Goal: Task Accomplishment & Management: Use online tool/utility

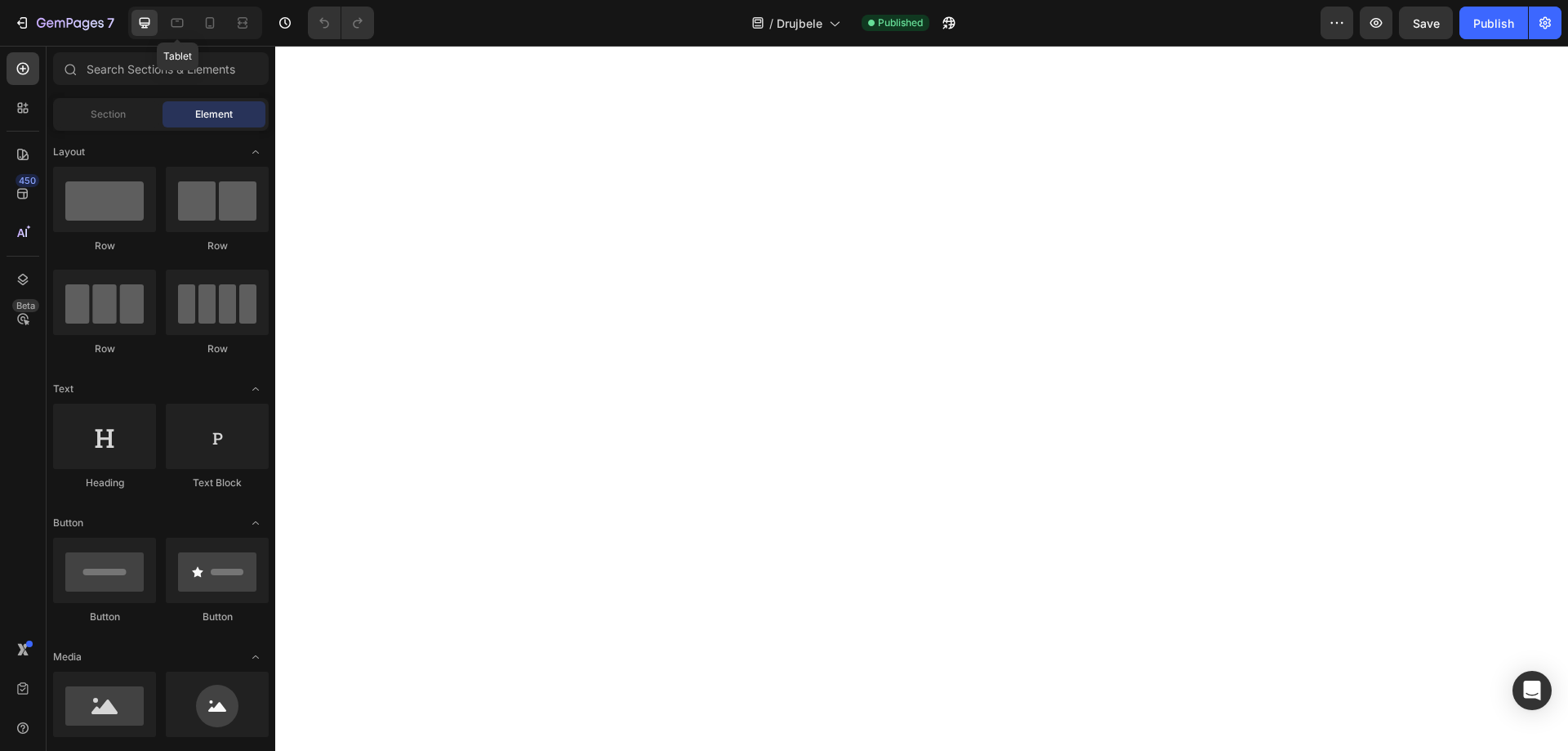
click at [181, 22] on icon at bounding box center [177, 23] width 17 height 17
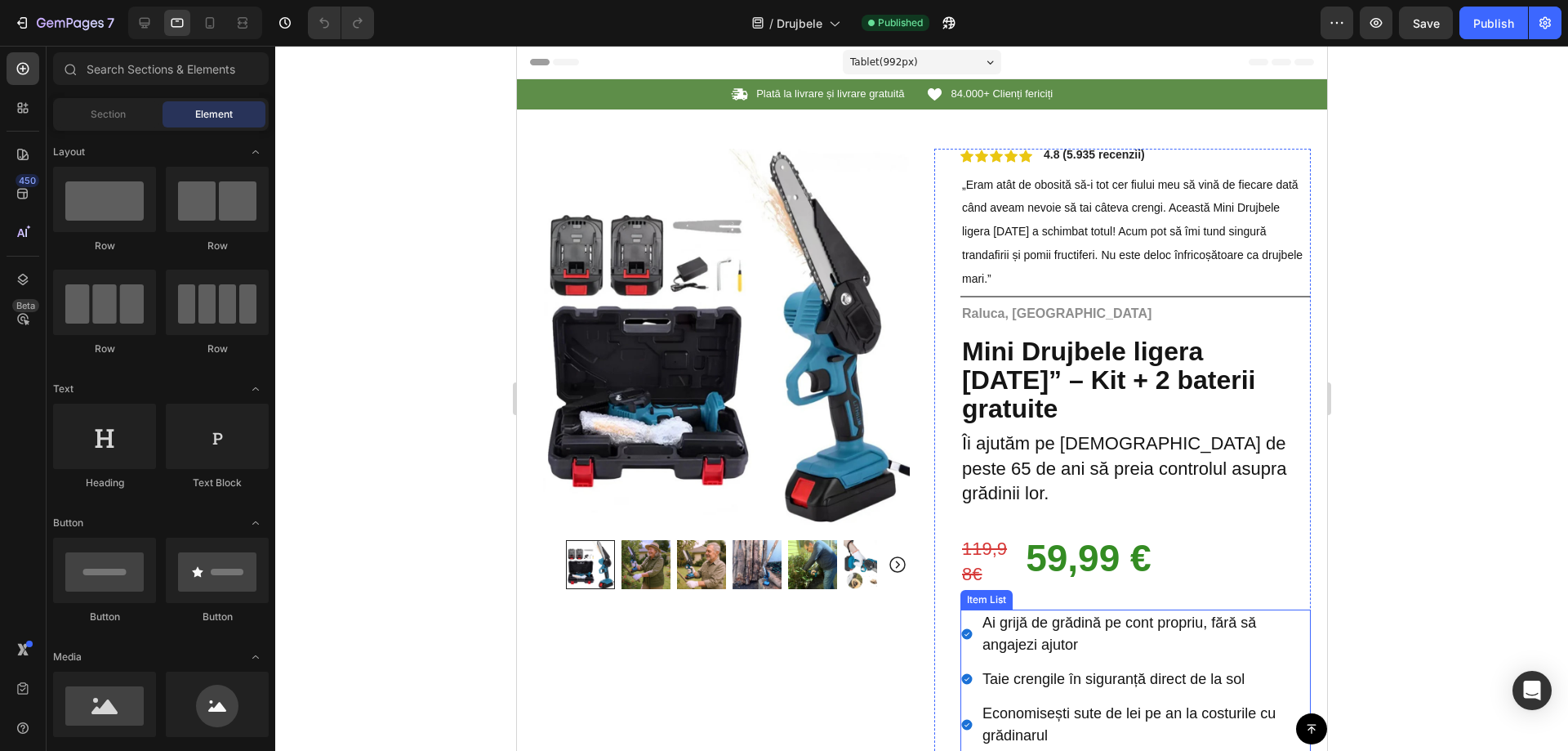
scroll to position [327, 0]
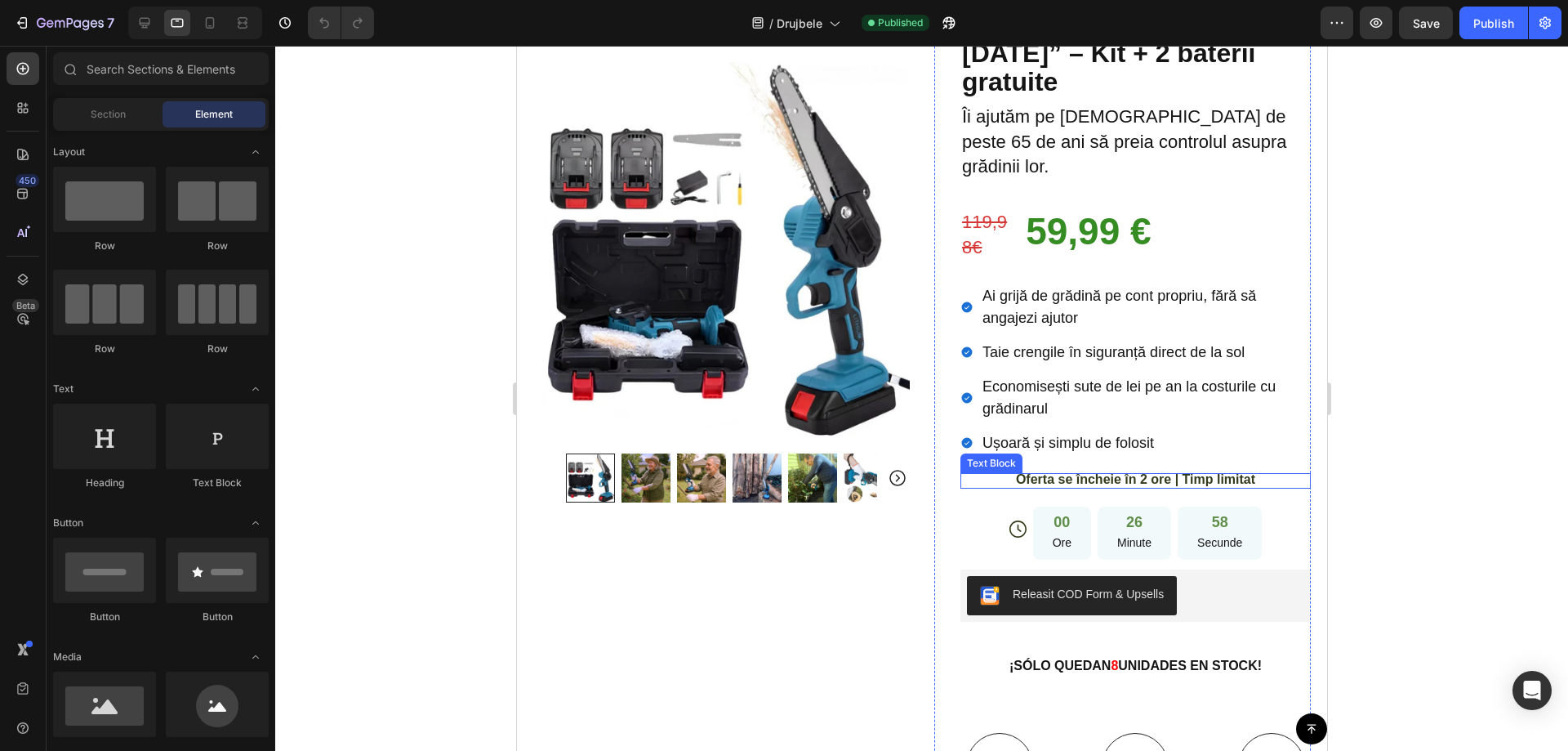
click at [1064, 472] on span "Oferta se încheie în 2 ore | Timp limitat" at bounding box center [1134, 479] width 239 height 14
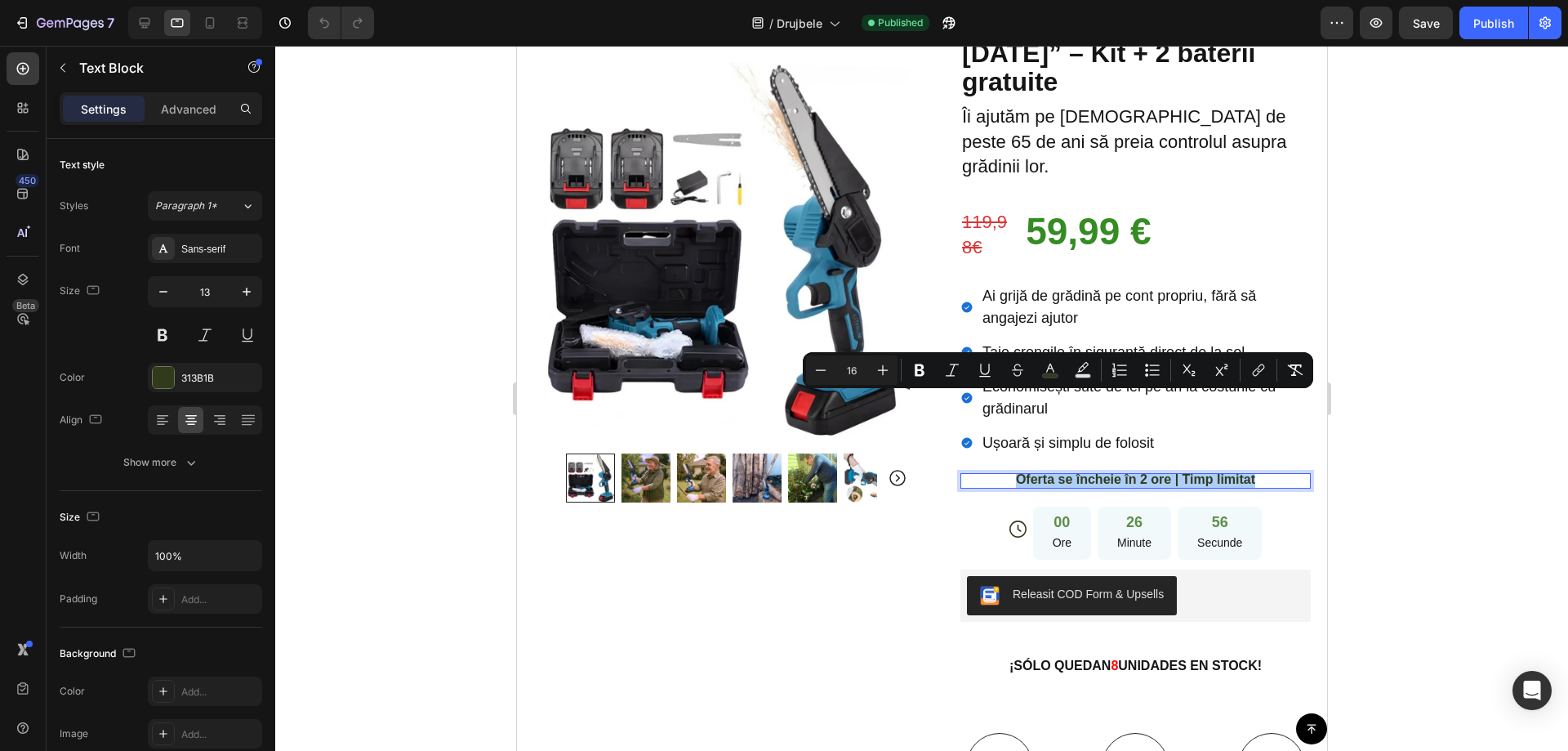
click at [1455, 401] on div at bounding box center [922, 398] width 1293 height 706
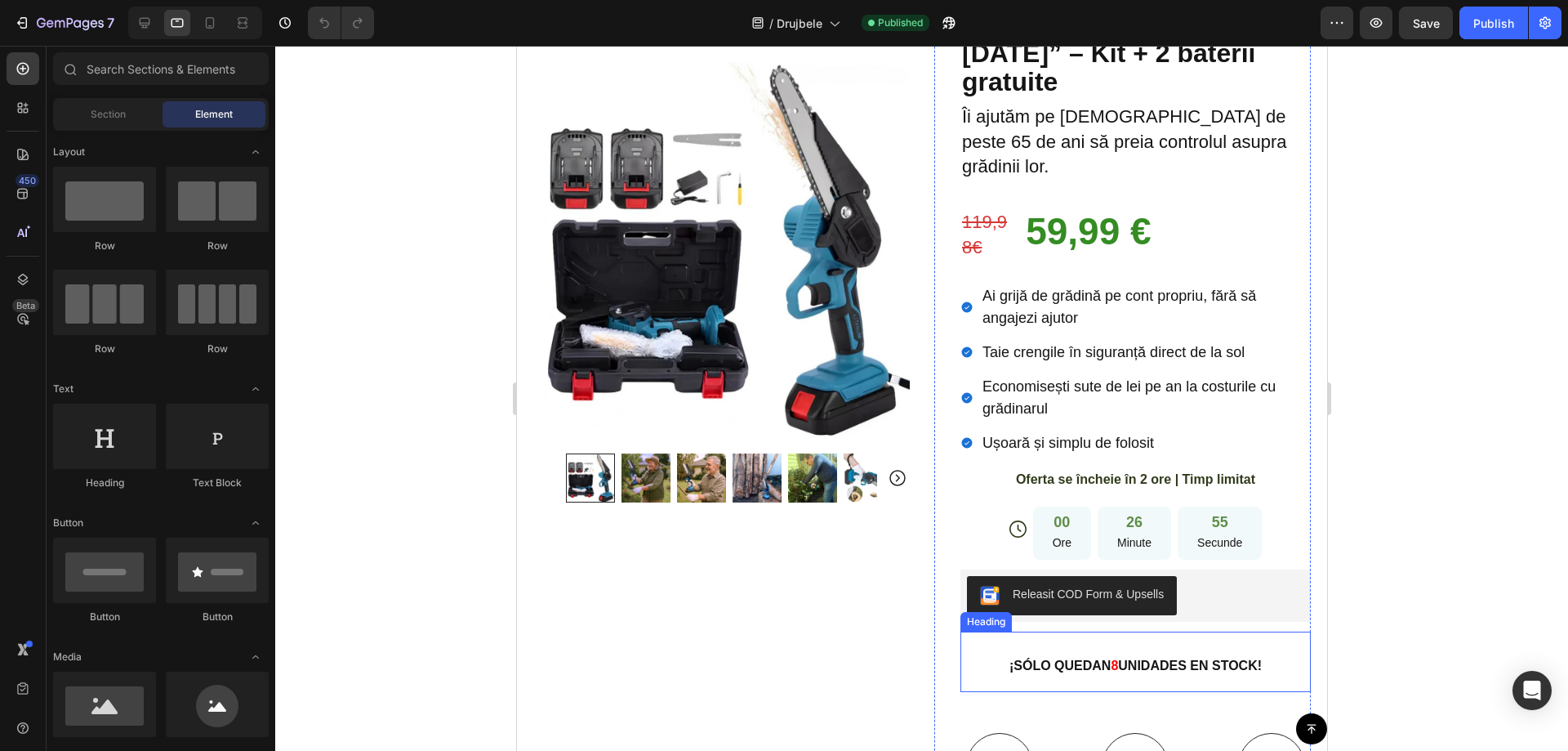
click at [1013, 658] on strong "¡SÓLO QUEDAN" at bounding box center [1058, 665] width 101 height 14
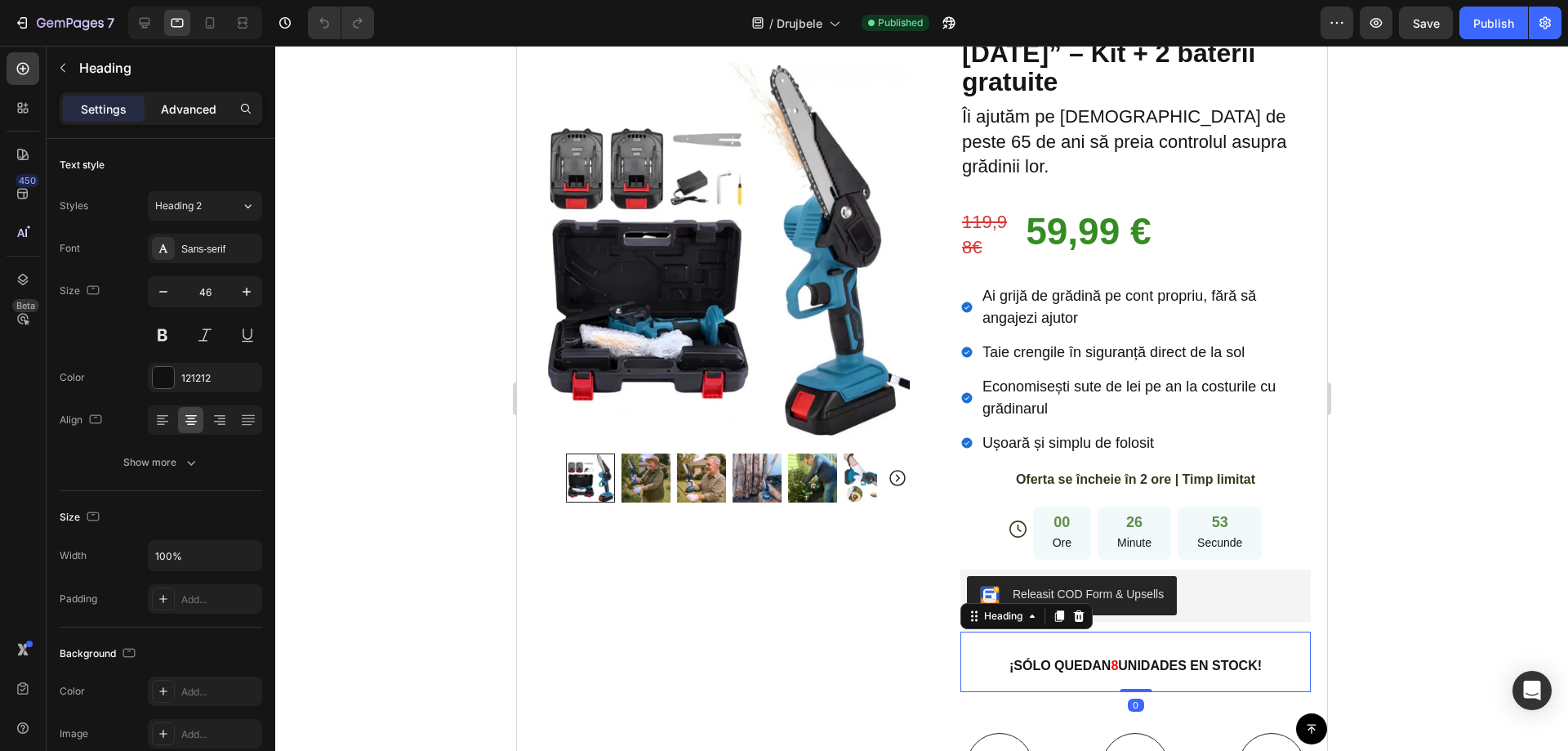
drag, startPoint x: 173, startPoint y: 110, endPoint x: 270, endPoint y: 344, distance: 253.3
click at [173, 110] on p "Advanced" at bounding box center [189, 108] width 55 height 17
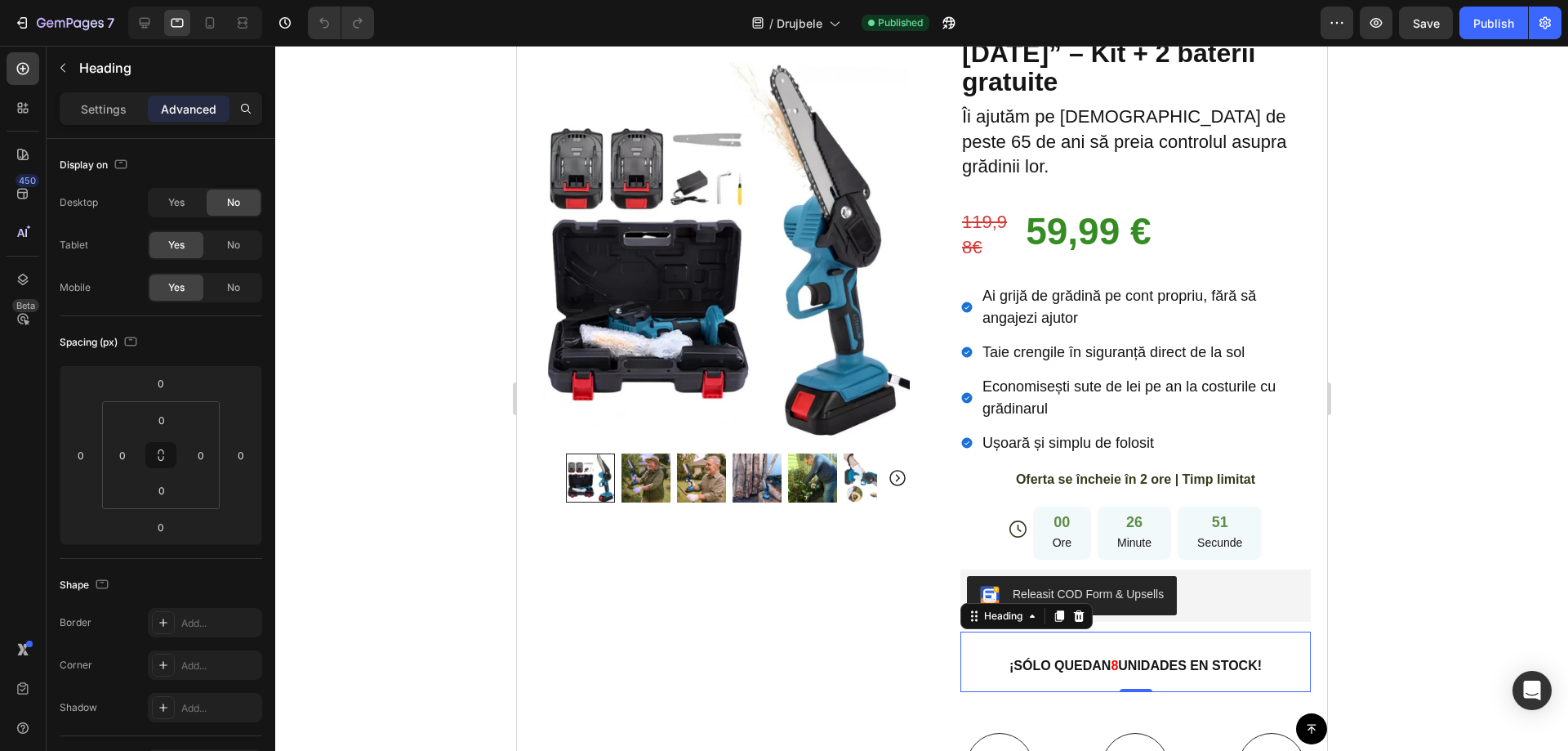
click at [1076, 658] on strong "¡SÓLO QUEDAN" at bounding box center [1058, 665] width 101 height 14
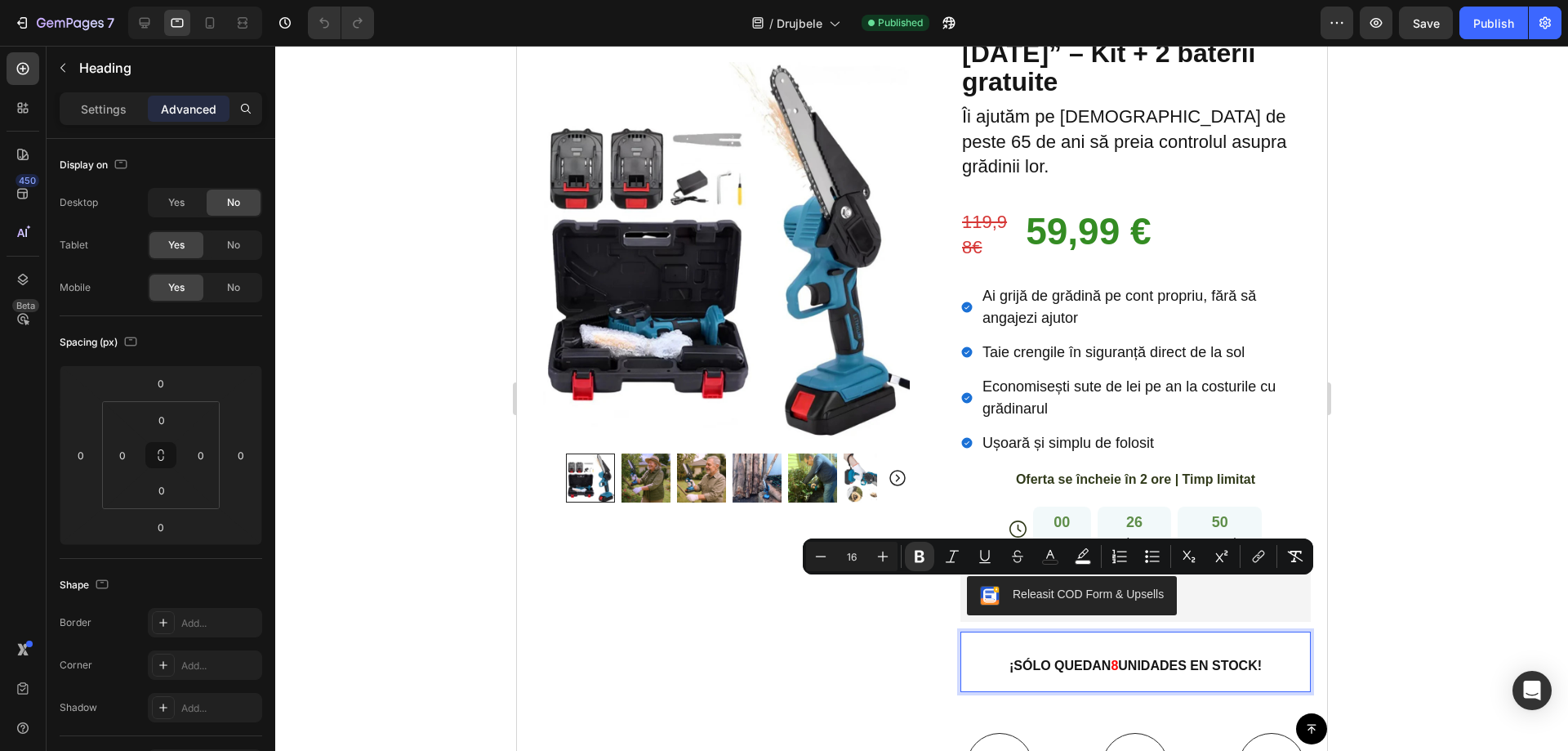
copy p "¡SÓLO QUEDAN 8 UNIDADES EN STOCK!"
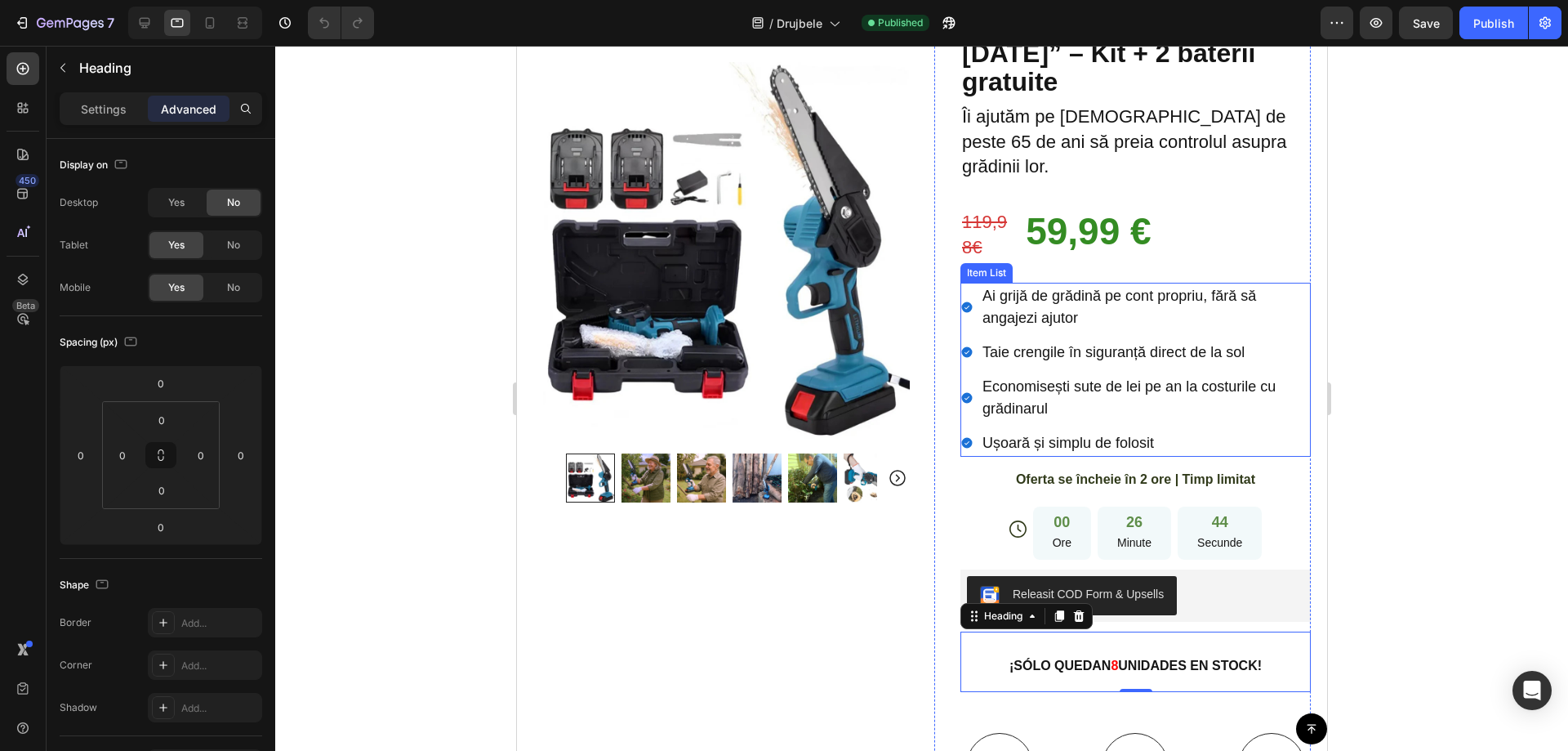
click at [1047, 435] on span "Ușoară și simplu de folosit" at bounding box center [1067, 443] width 171 height 17
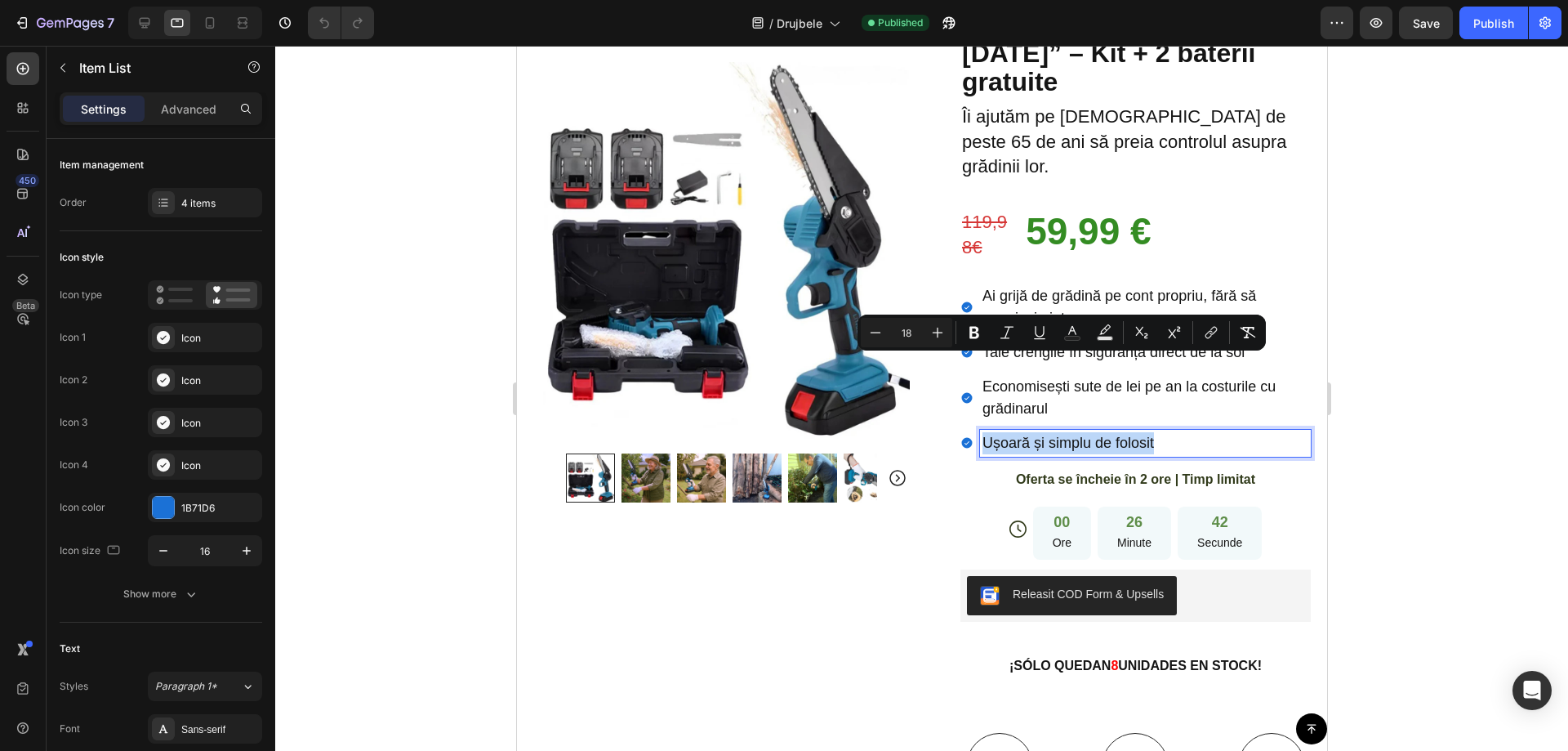
click at [1036, 374] on div at bounding box center [1036, 374] width 0 height 0
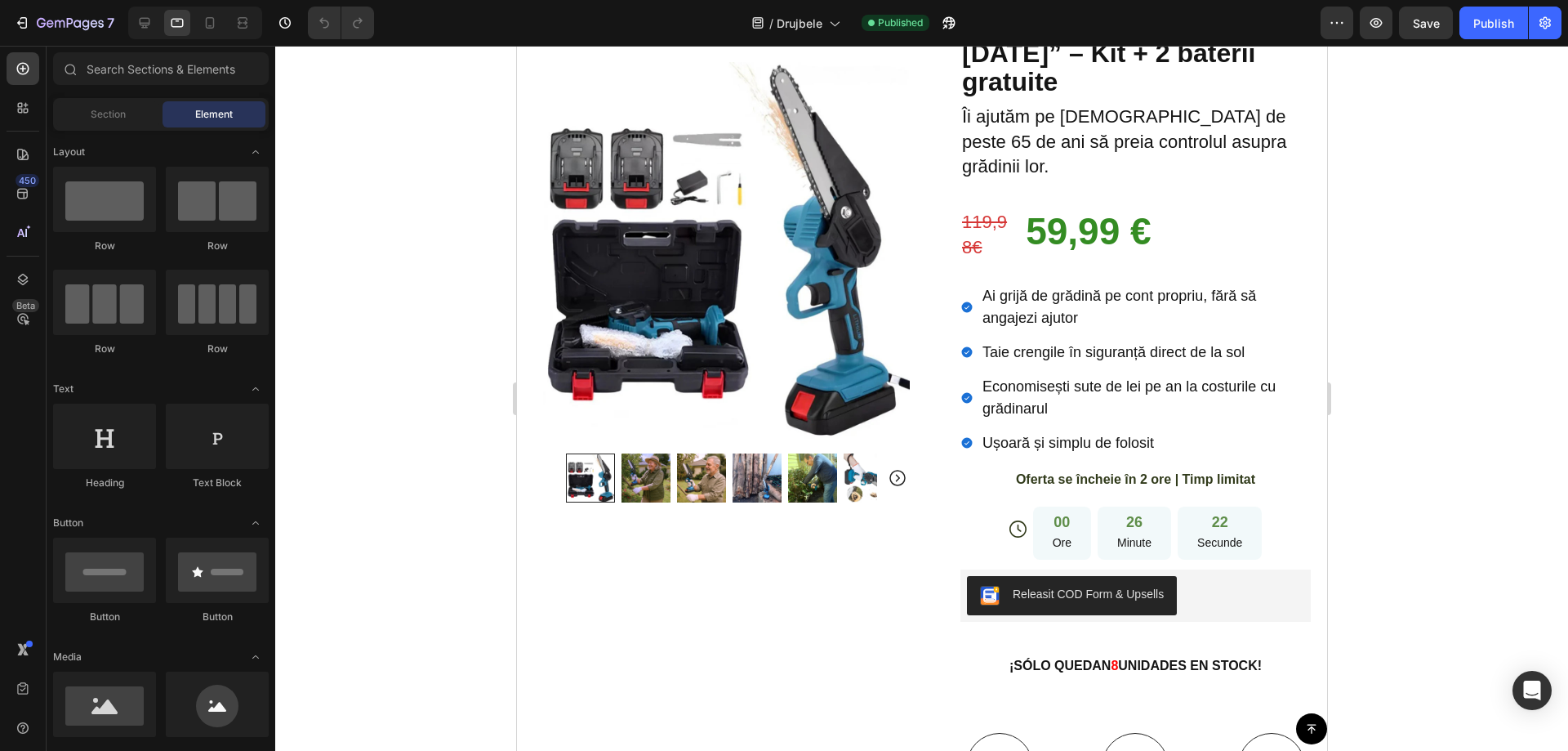
click at [1427, 330] on div at bounding box center [922, 398] width 1293 height 706
click at [1070, 658] on strong "¡SÓLO QUEDAN" at bounding box center [1058, 665] width 101 height 14
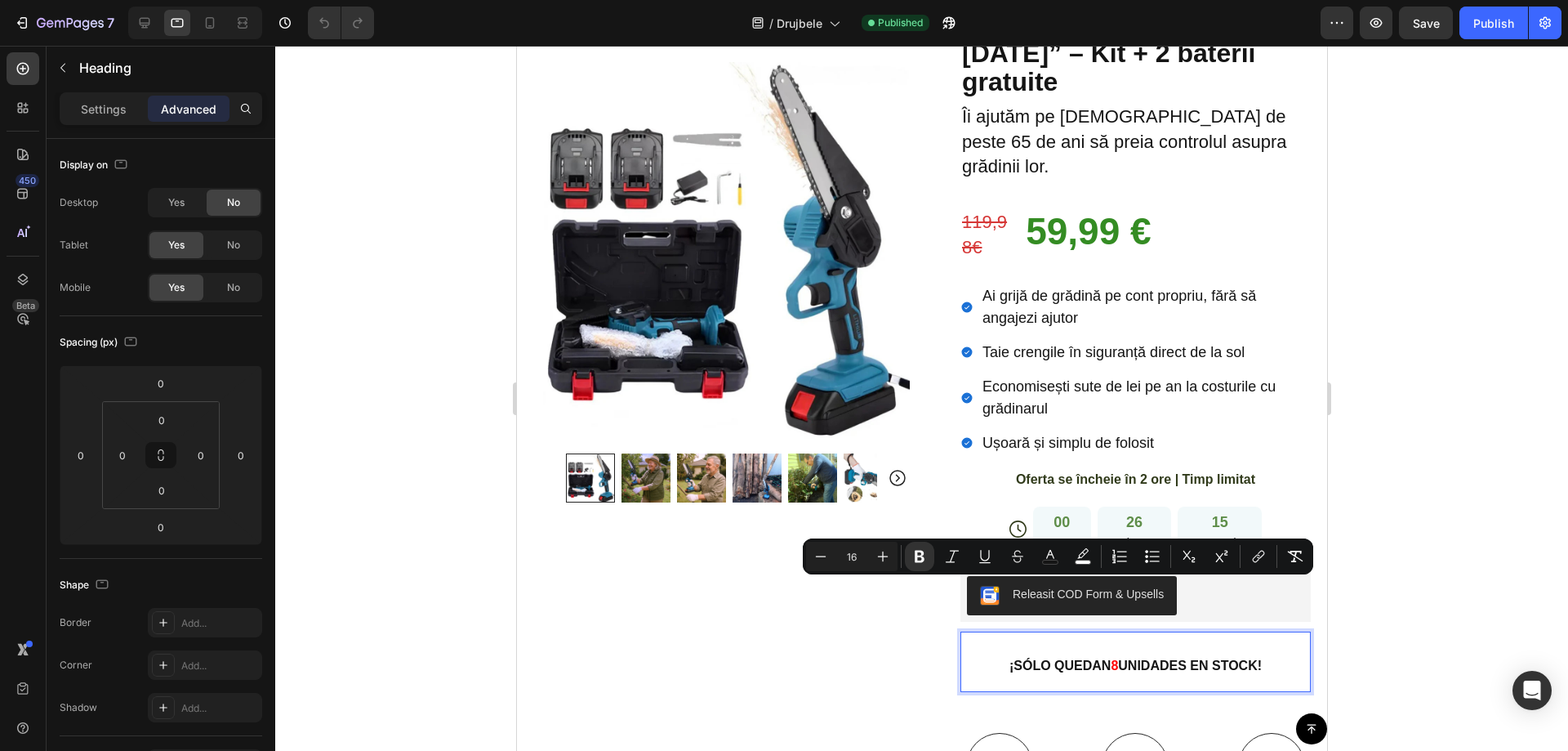
copy p "¡SÓLO QUEDAN 8 UNIDADES EN STOCK!"
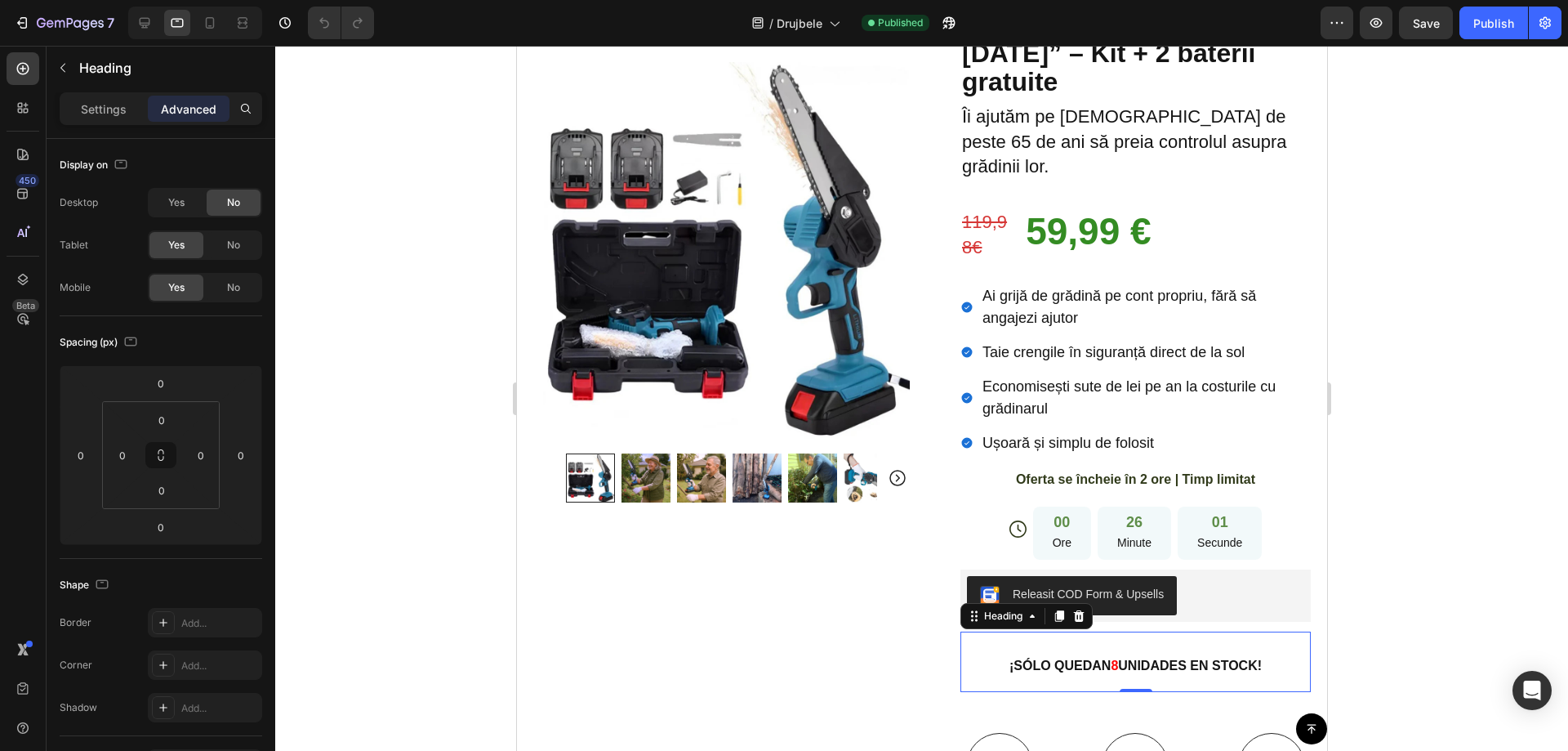
click at [1178, 634] on p "¡SÓLO QUEDAN 8 UNIDADES EN STOCK!" at bounding box center [1134, 662] width 347 height 57
click at [1154, 658] on strong "UNIDADES EN STOCK!" at bounding box center [1189, 665] width 144 height 14
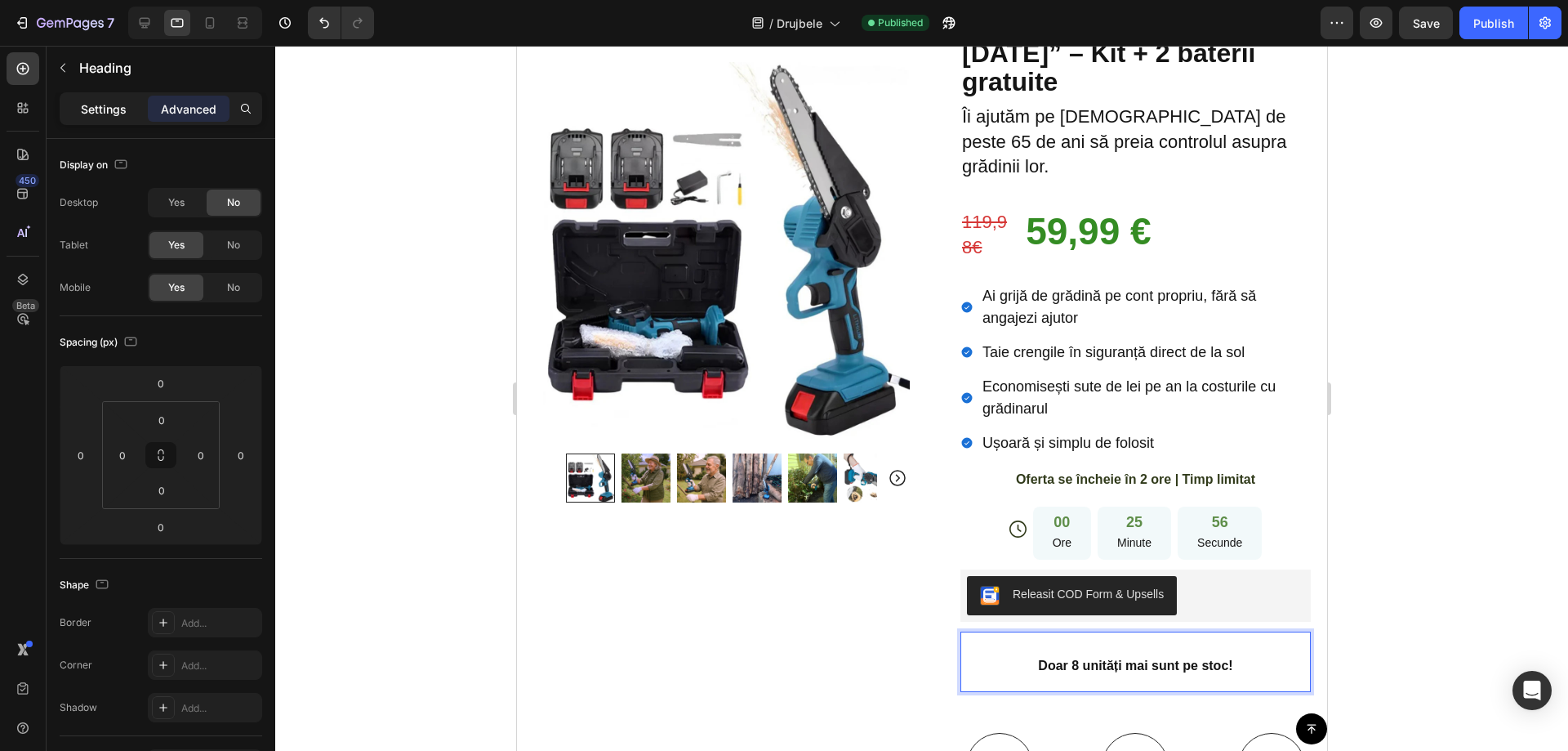
click at [98, 105] on p "Settings" at bounding box center [103, 108] width 45 height 17
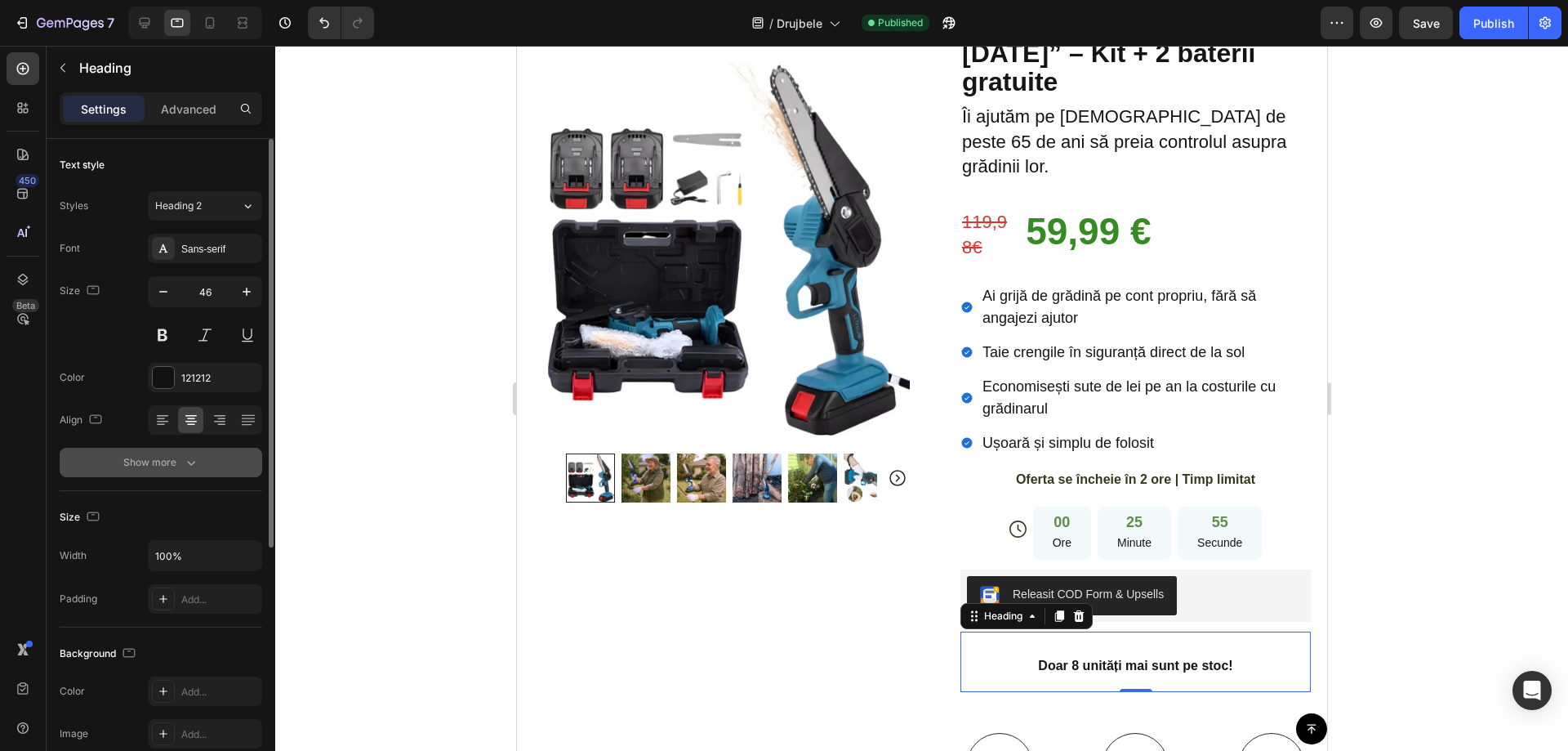
click at [176, 455] on div "Show more" at bounding box center [160, 463] width 76 height 17
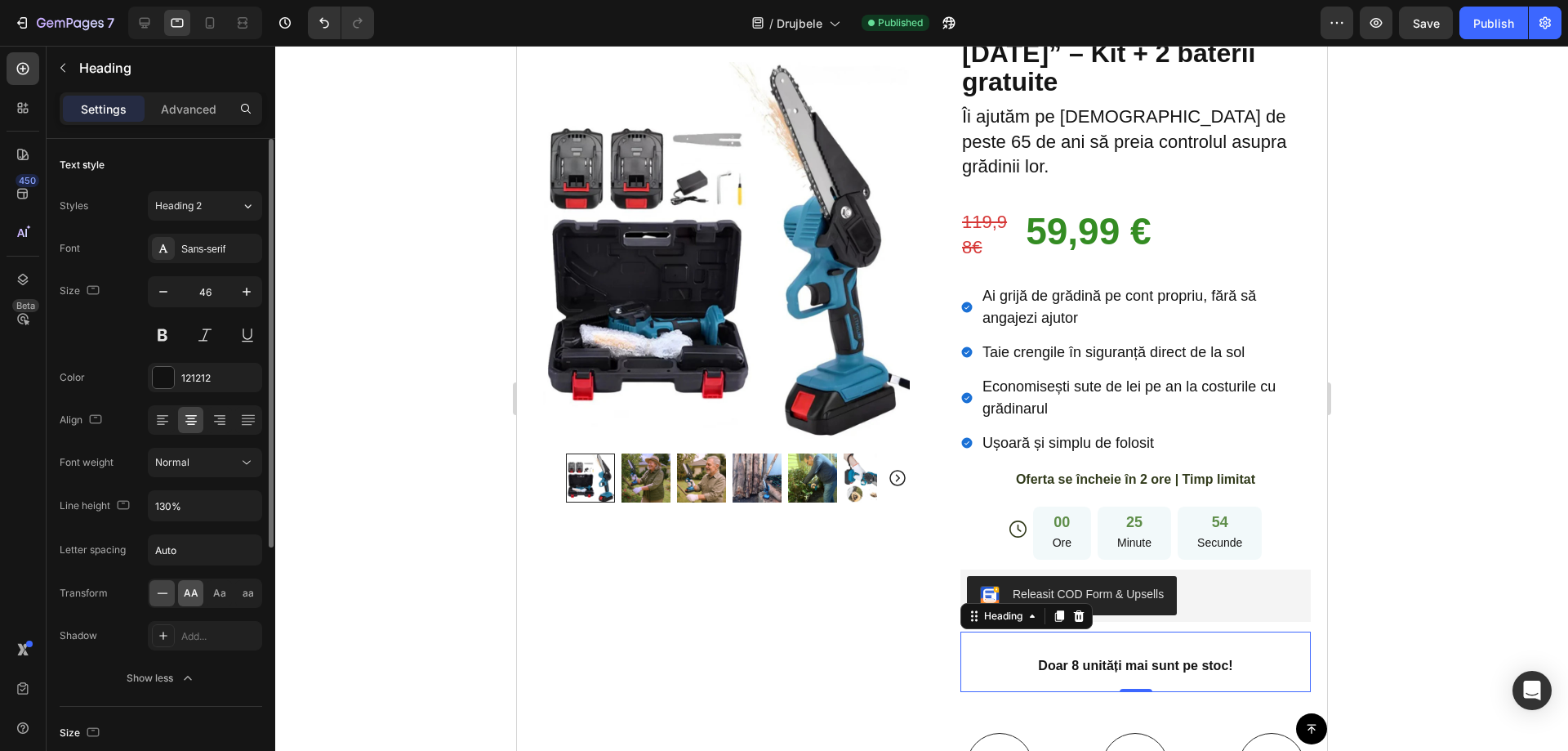
click at [187, 599] on span "AA" at bounding box center [191, 593] width 15 height 15
click at [1153, 634] on p "Doar 8 unități mai sunt pe stoc!" at bounding box center [1134, 662] width 347 height 57
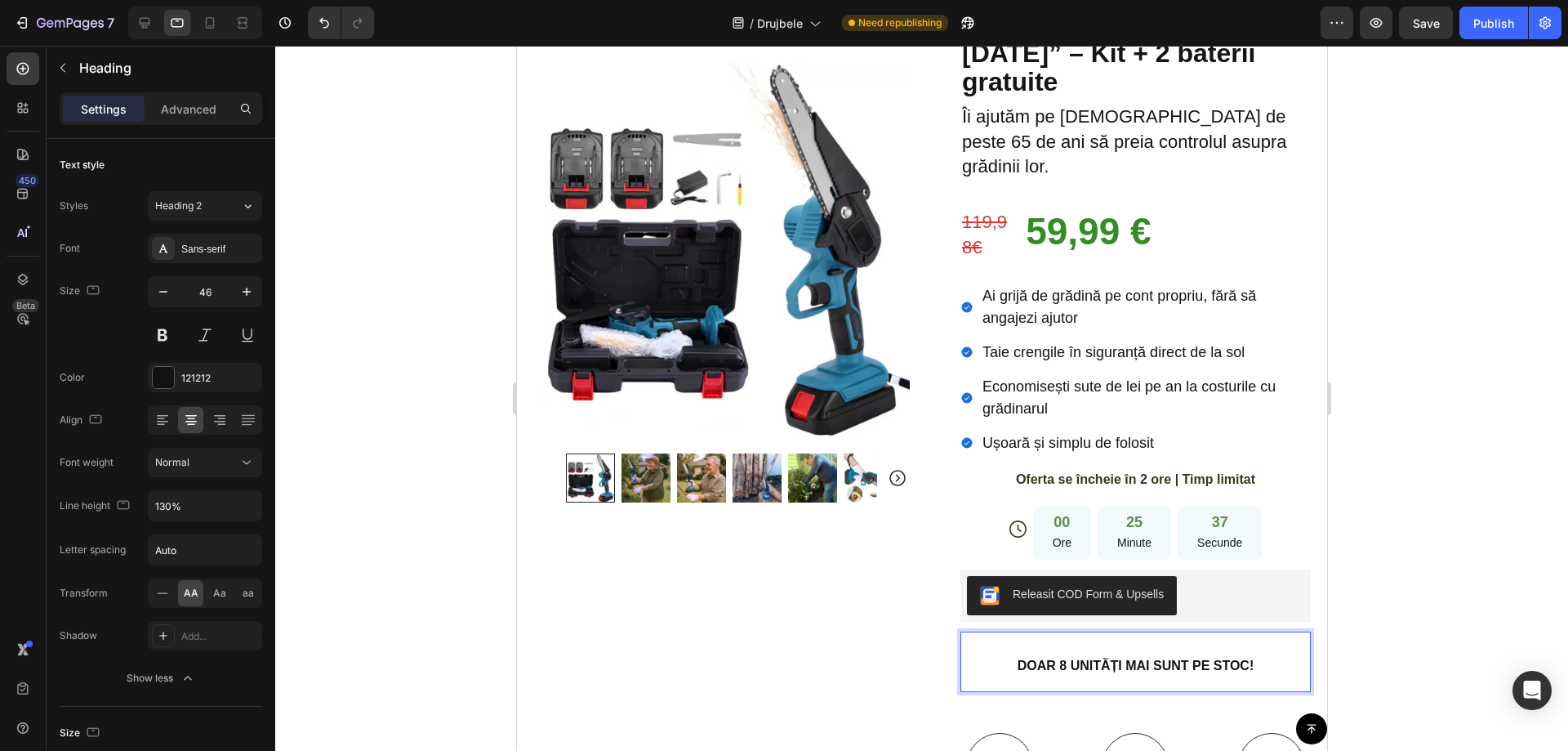
click at [1181, 658] on strong "Doar 8 unități mai sunt pe stoc!" at bounding box center [1135, 665] width 237 height 14
click at [1055, 658] on strong "Doar 8 unități mai sunt pe stoc!" at bounding box center [1135, 665] width 237 height 14
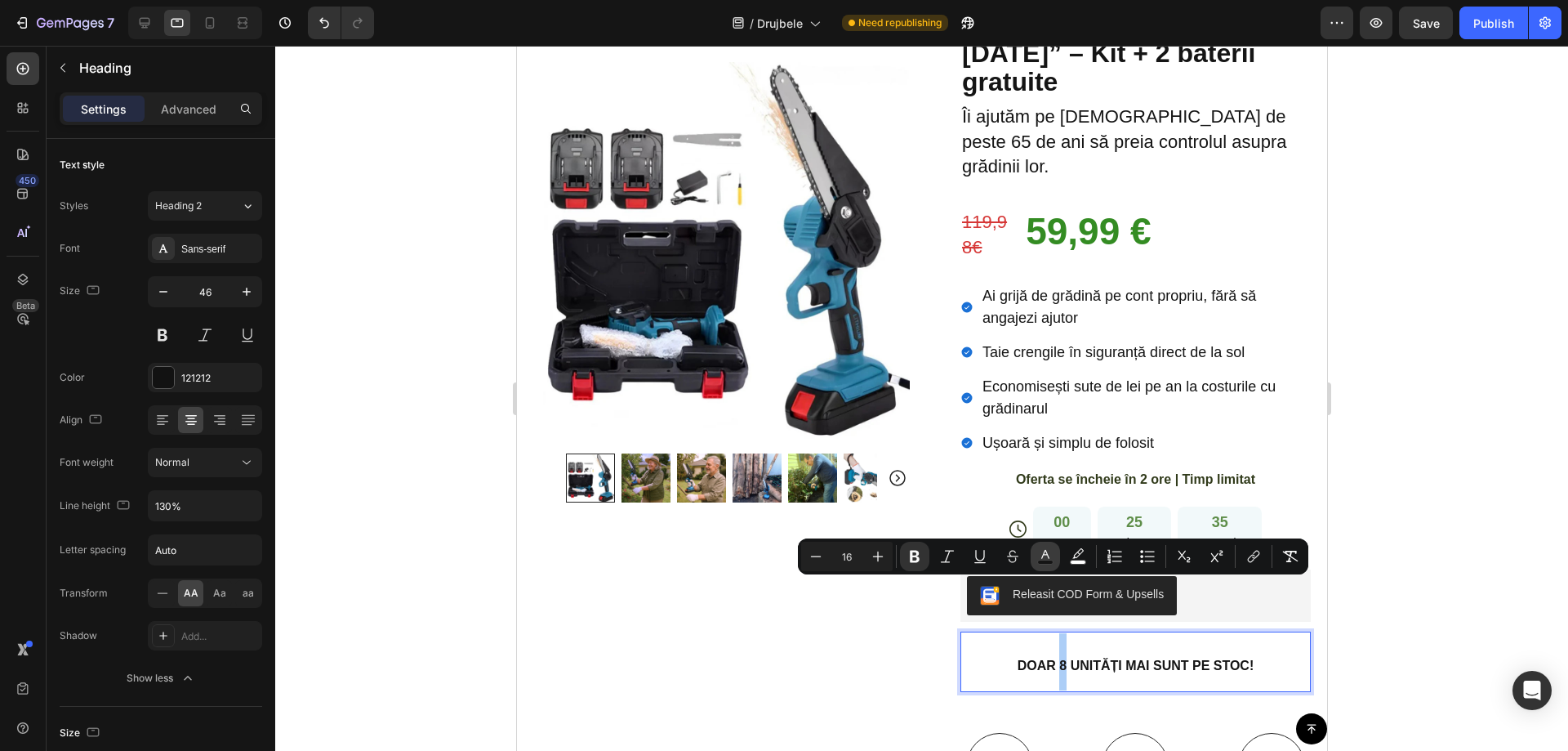
click at [1046, 559] on icon "Editor contextual toolbar" at bounding box center [1046, 556] width 17 height 17
type input "151515"
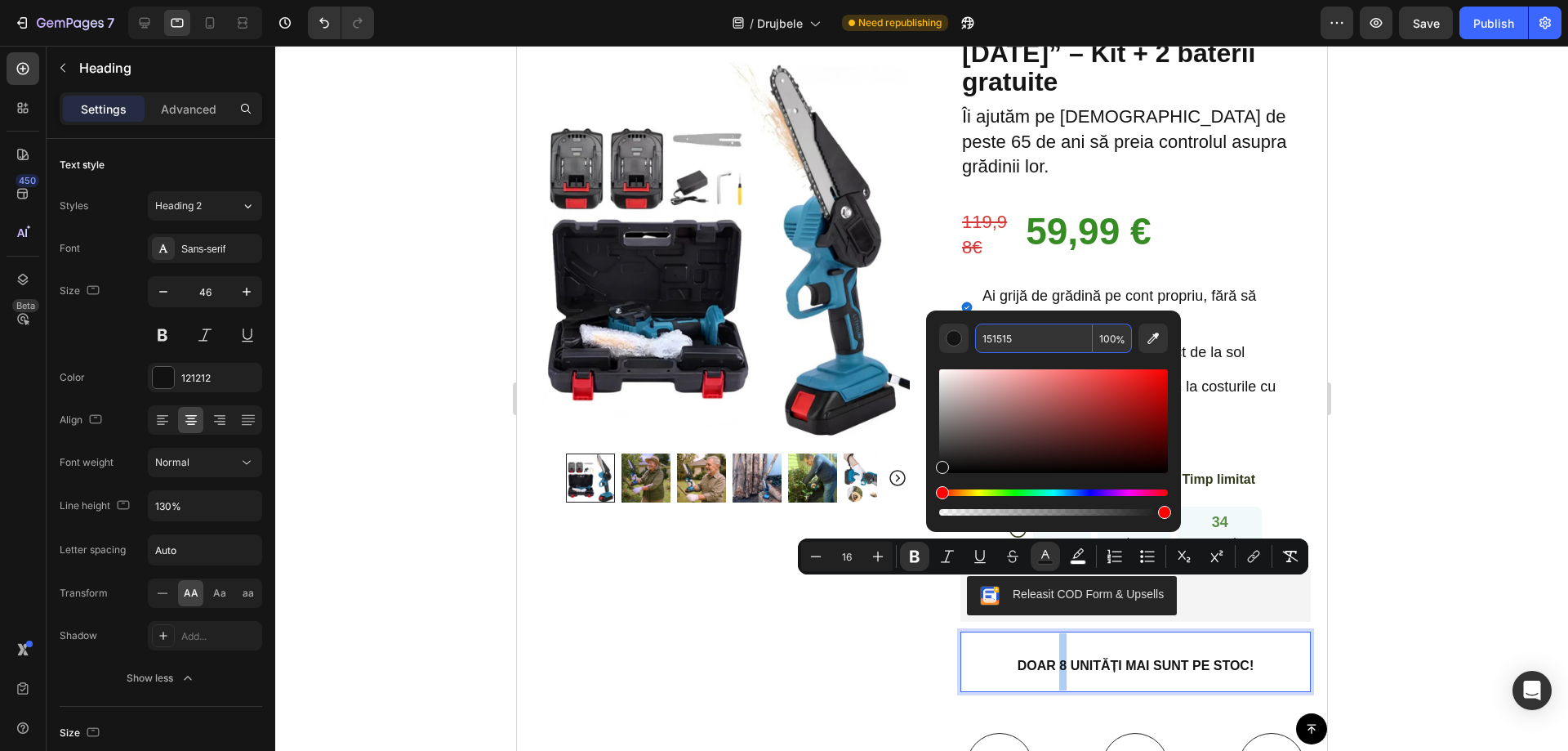
click at [1002, 340] on input "151515" at bounding box center [1034, 339] width 118 height 30
click at [1021, 340] on input "151515" at bounding box center [1034, 339] width 118 height 30
click at [1003, 338] on input "151515" at bounding box center [1034, 339] width 118 height 30
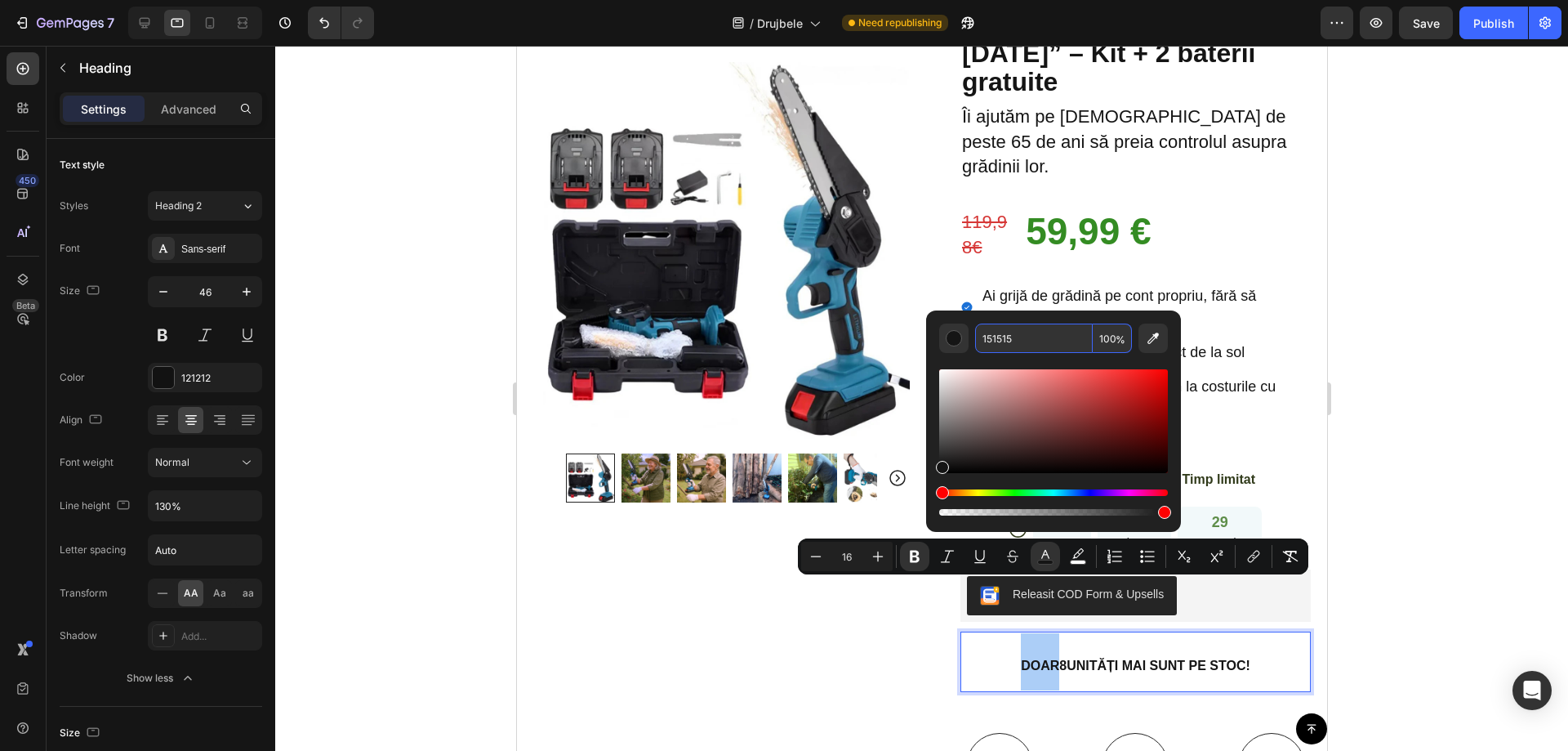
click at [1003, 337] on input "151515" at bounding box center [1034, 339] width 118 height 30
type input "FF0000"
click at [1419, 449] on div at bounding box center [922, 398] width 1293 height 706
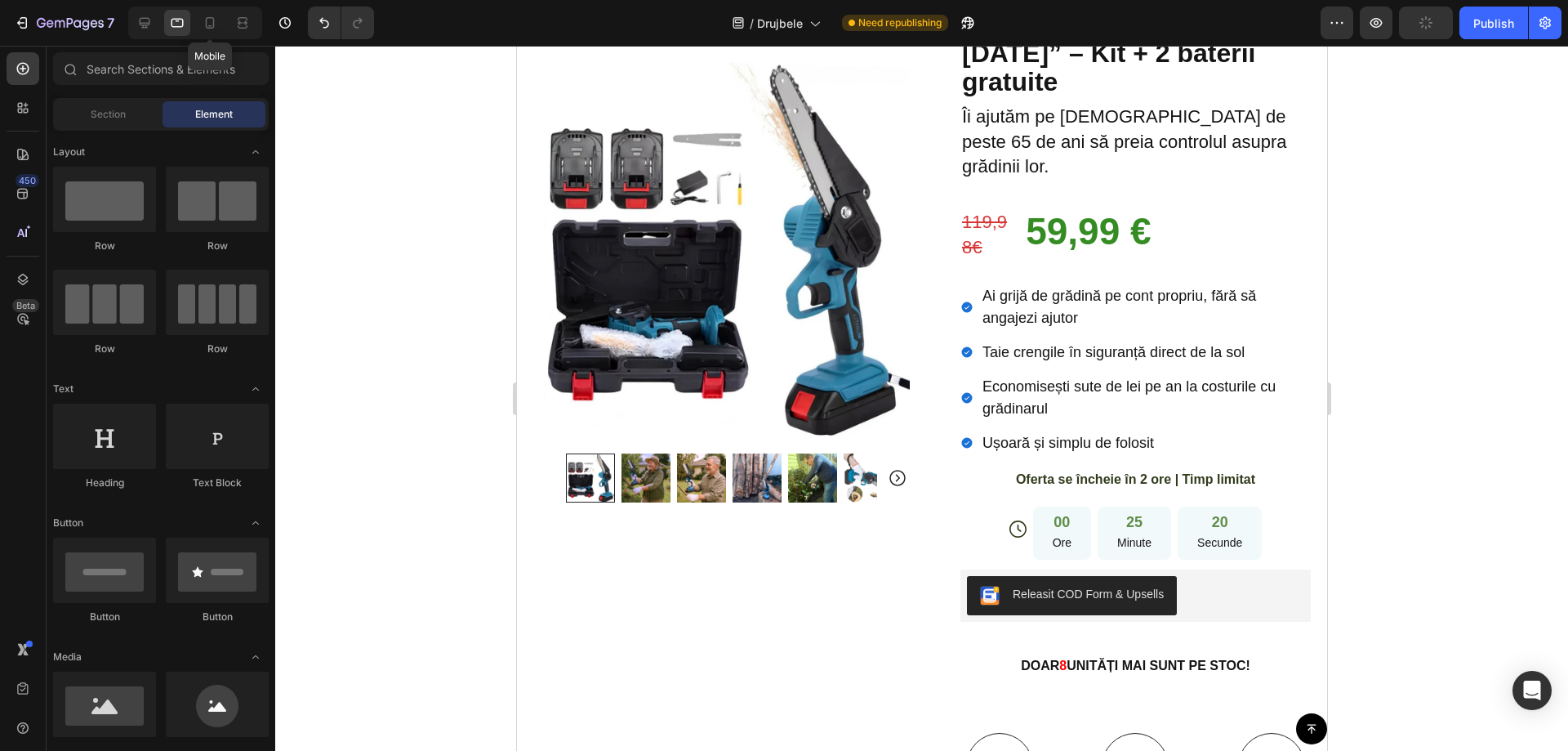
click at [214, 24] on icon at bounding box center [210, 23] width 17 height 17
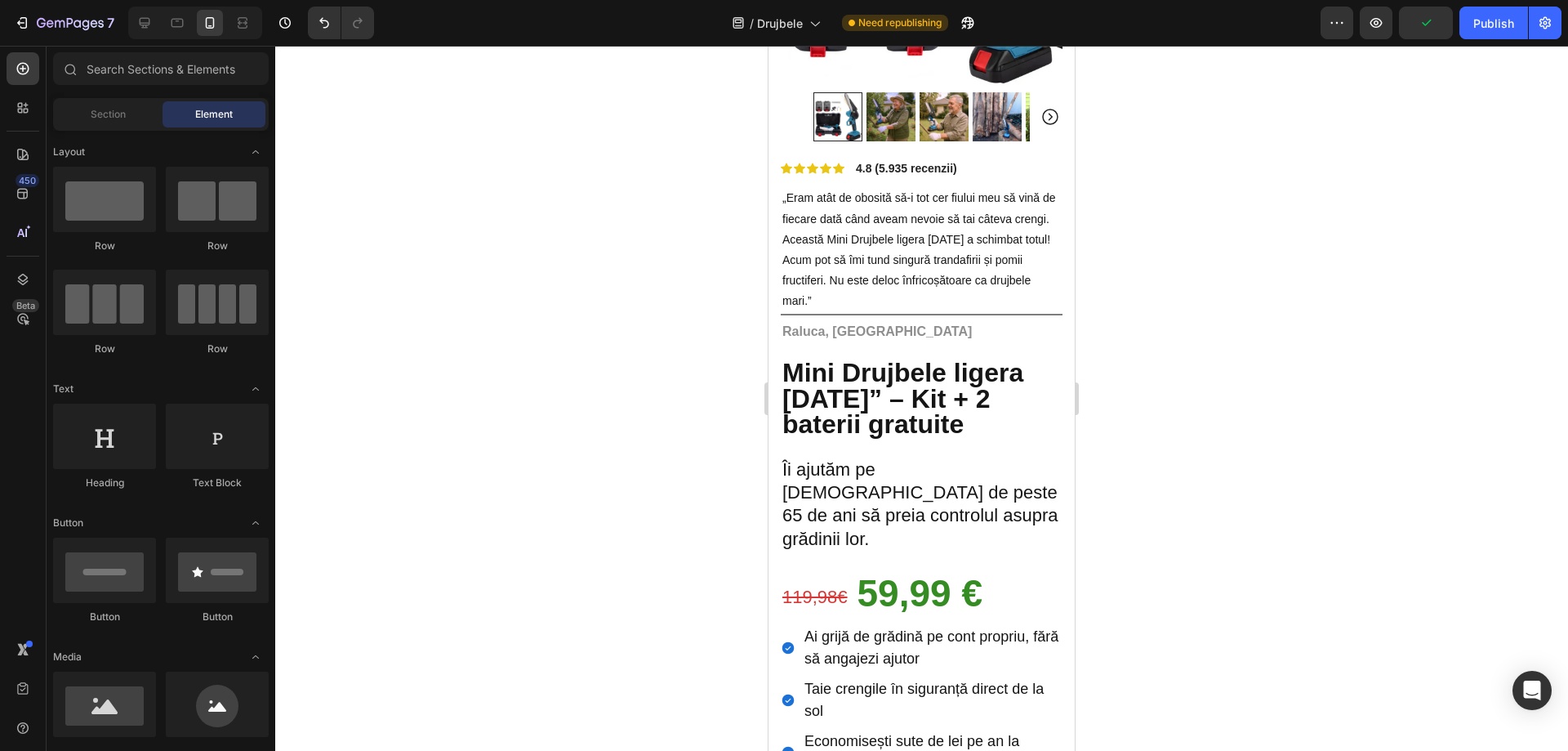
click at [1477, 283] on div at bounding box center [922, 398] width 1293 height 706
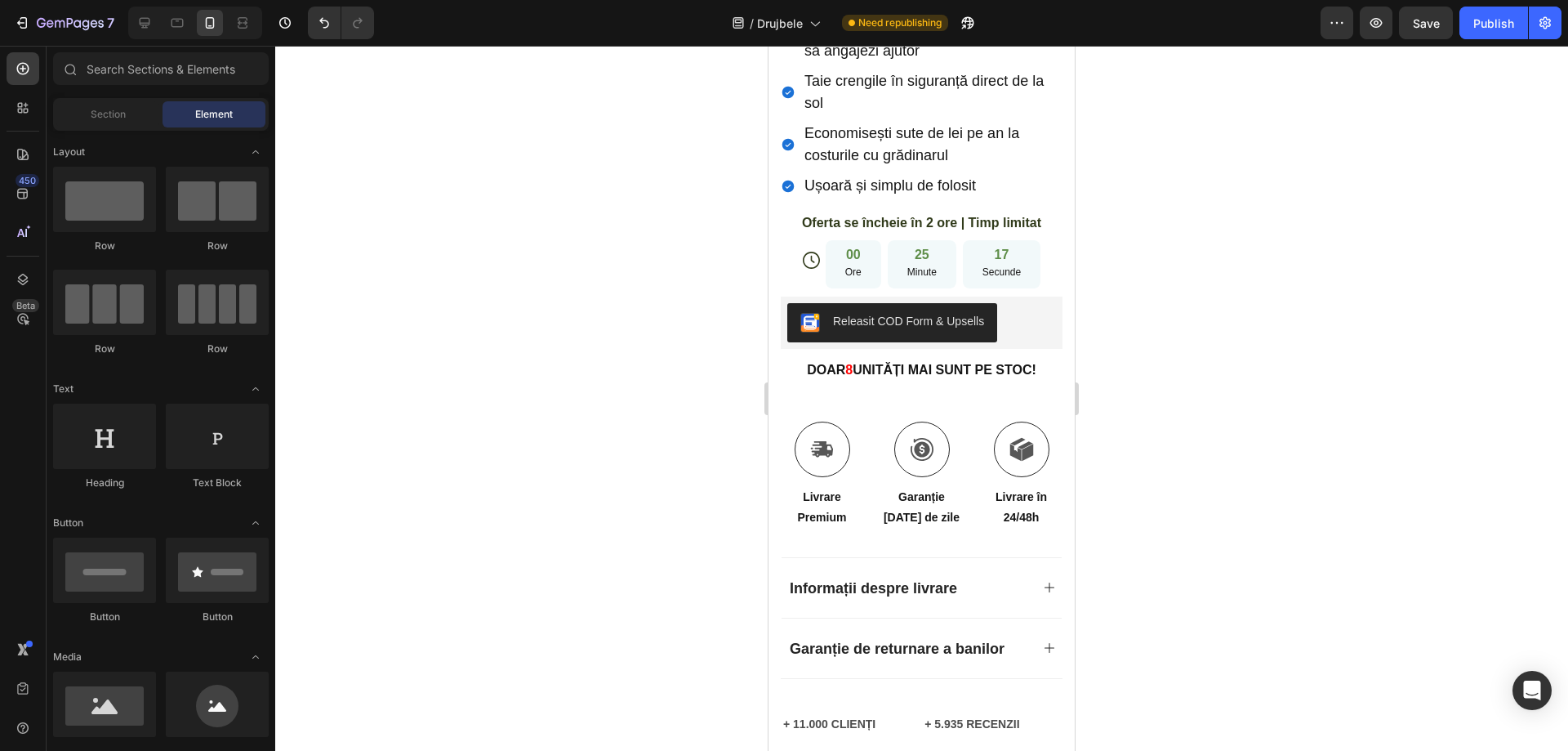
scroll to position [995, 0]
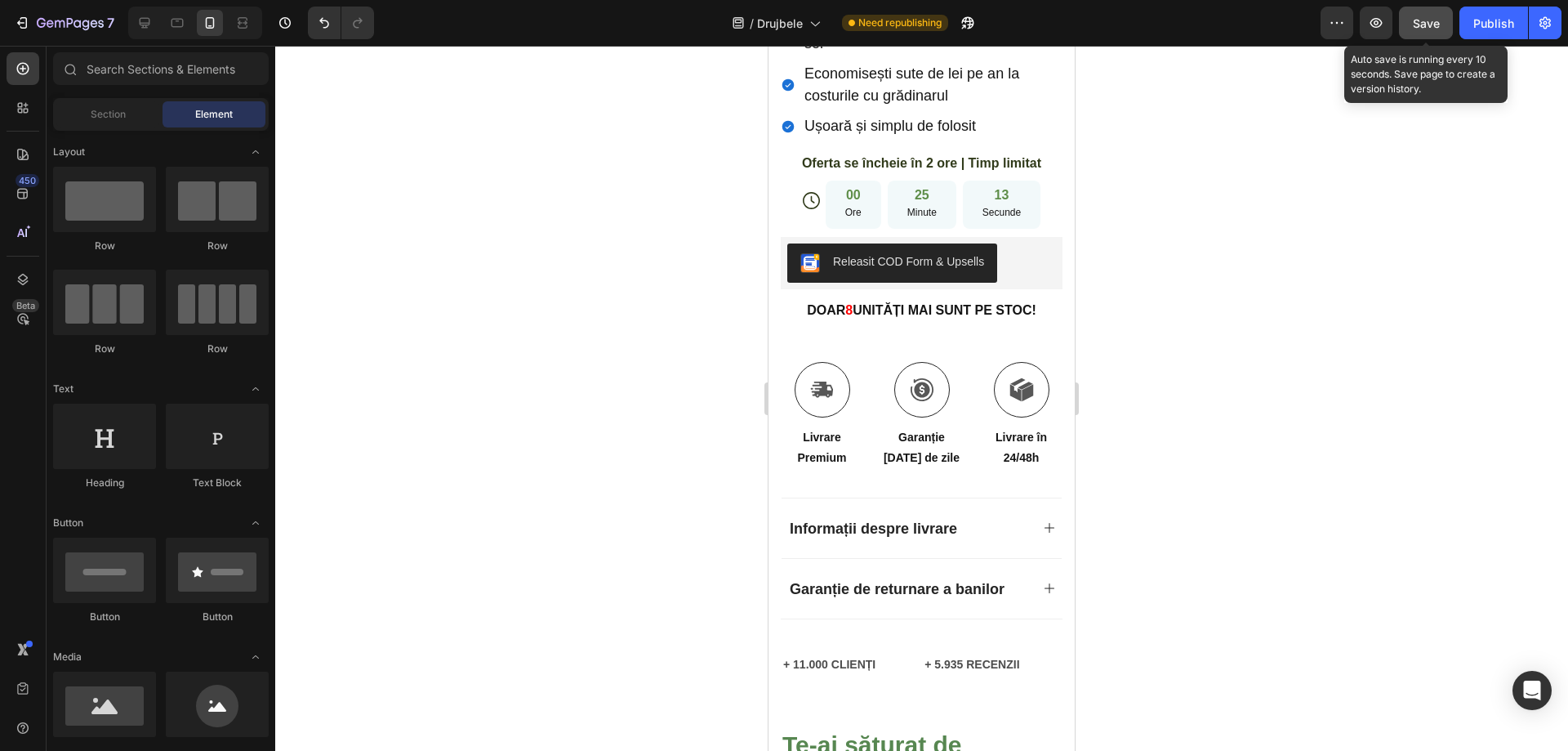
click at [1421, 31] on div "Save" at bounding box center [1425, 23] width 27 height 17
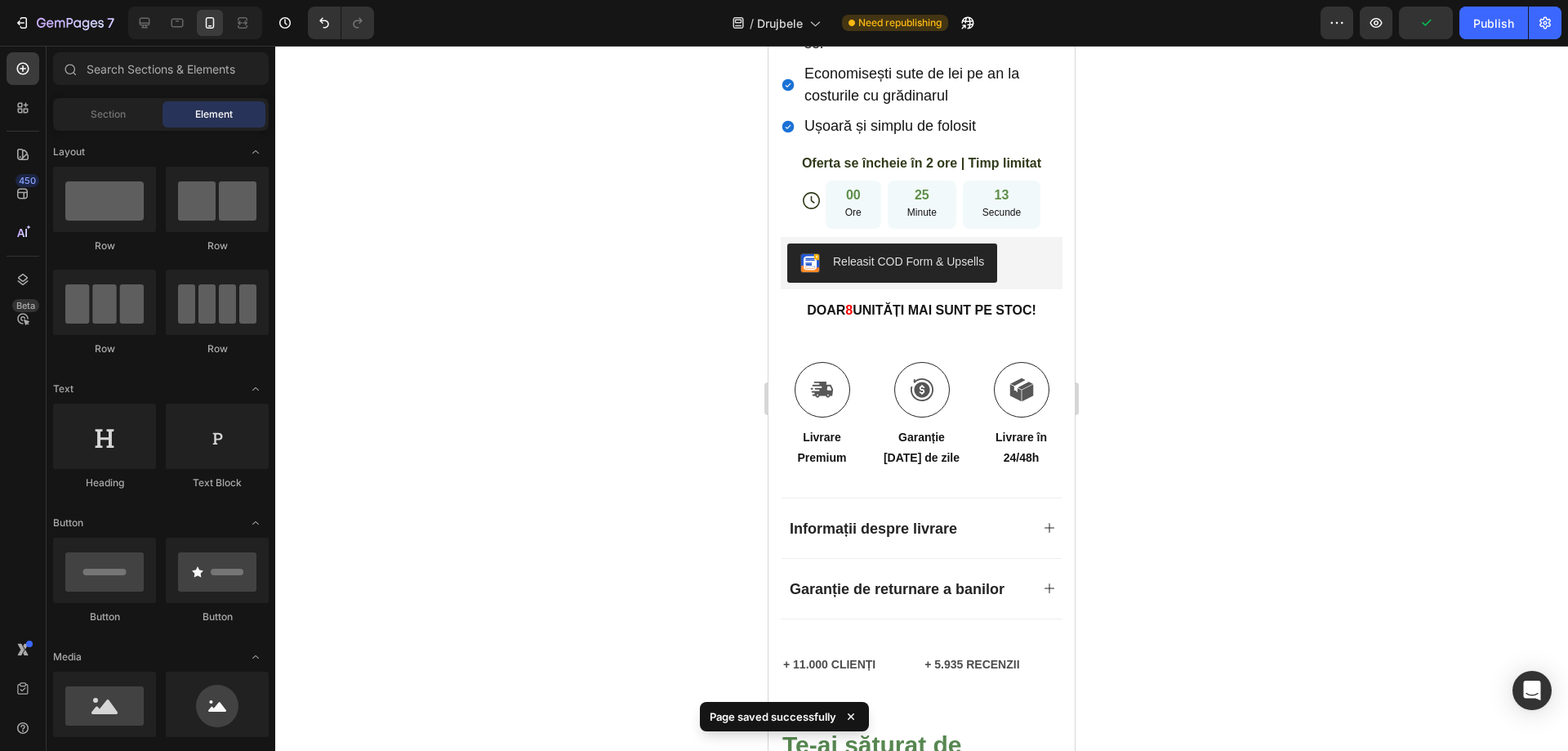
click at [1480, 27] on div "Publish" at bounding box center [1494, 23] width 41 height 17
click at [141, 18] on icon at bounding box center [145, 23] width 11 height 11
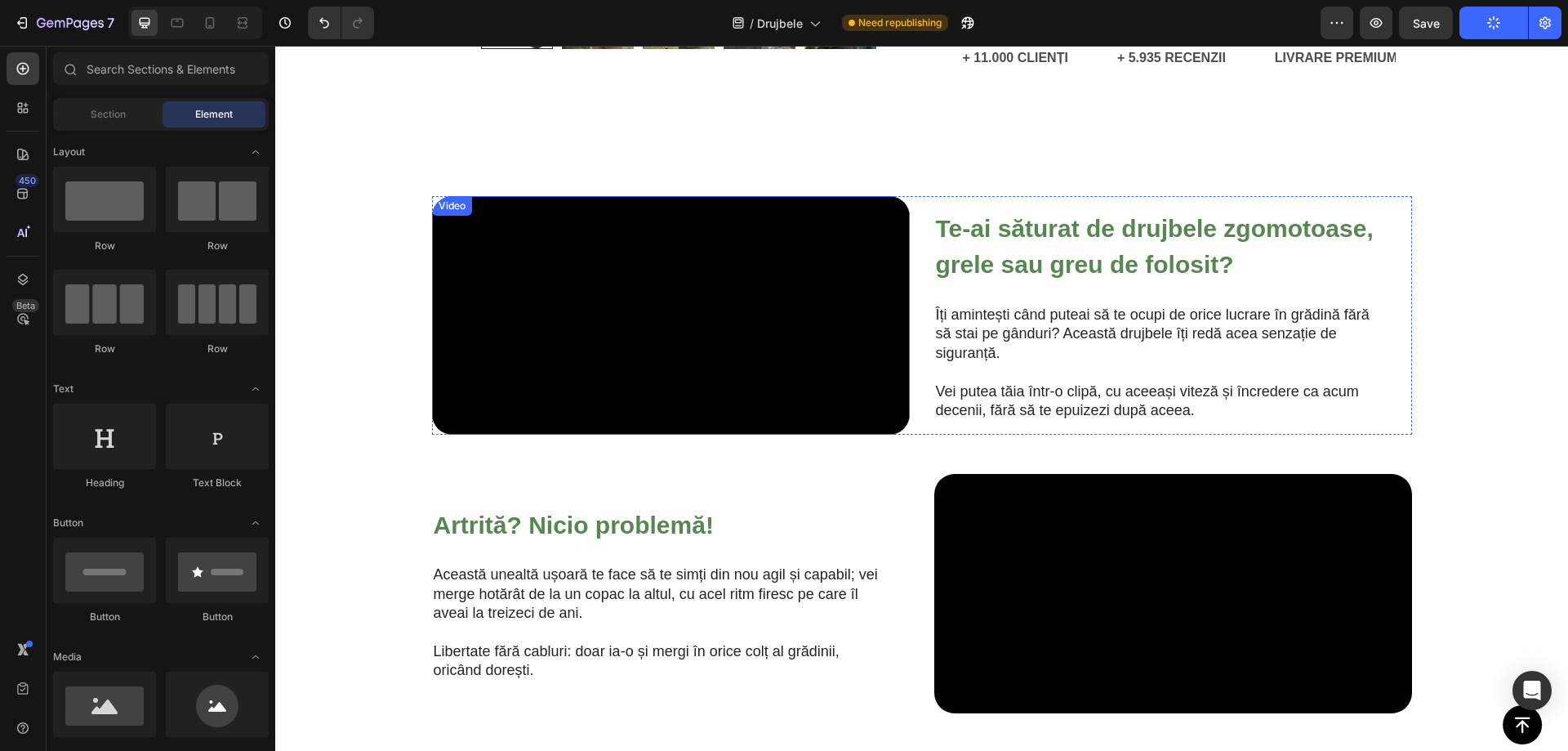
scroll to position [970, 0]
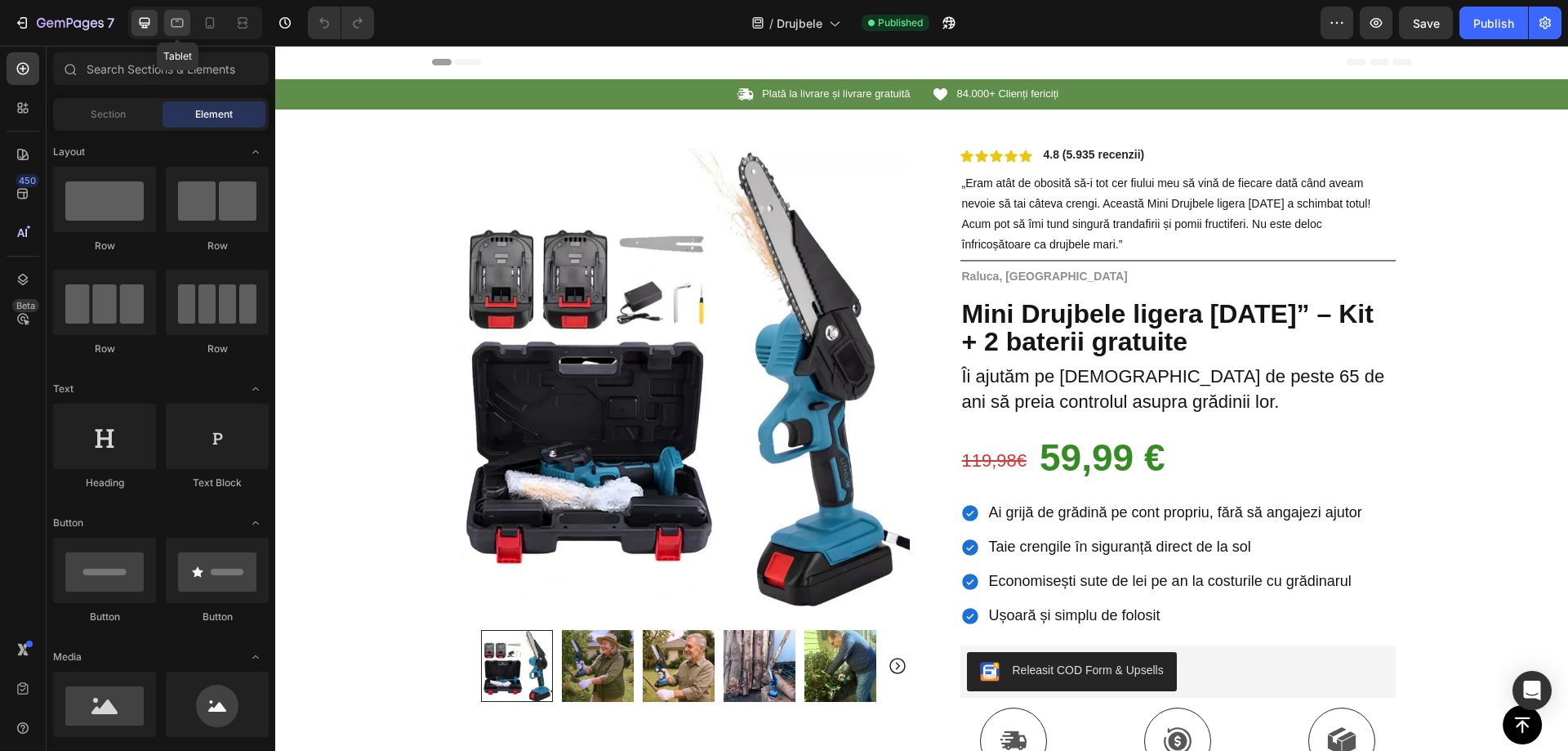
click at [180, 27] on icon at bounding box center [177, 23] width 12 height 9
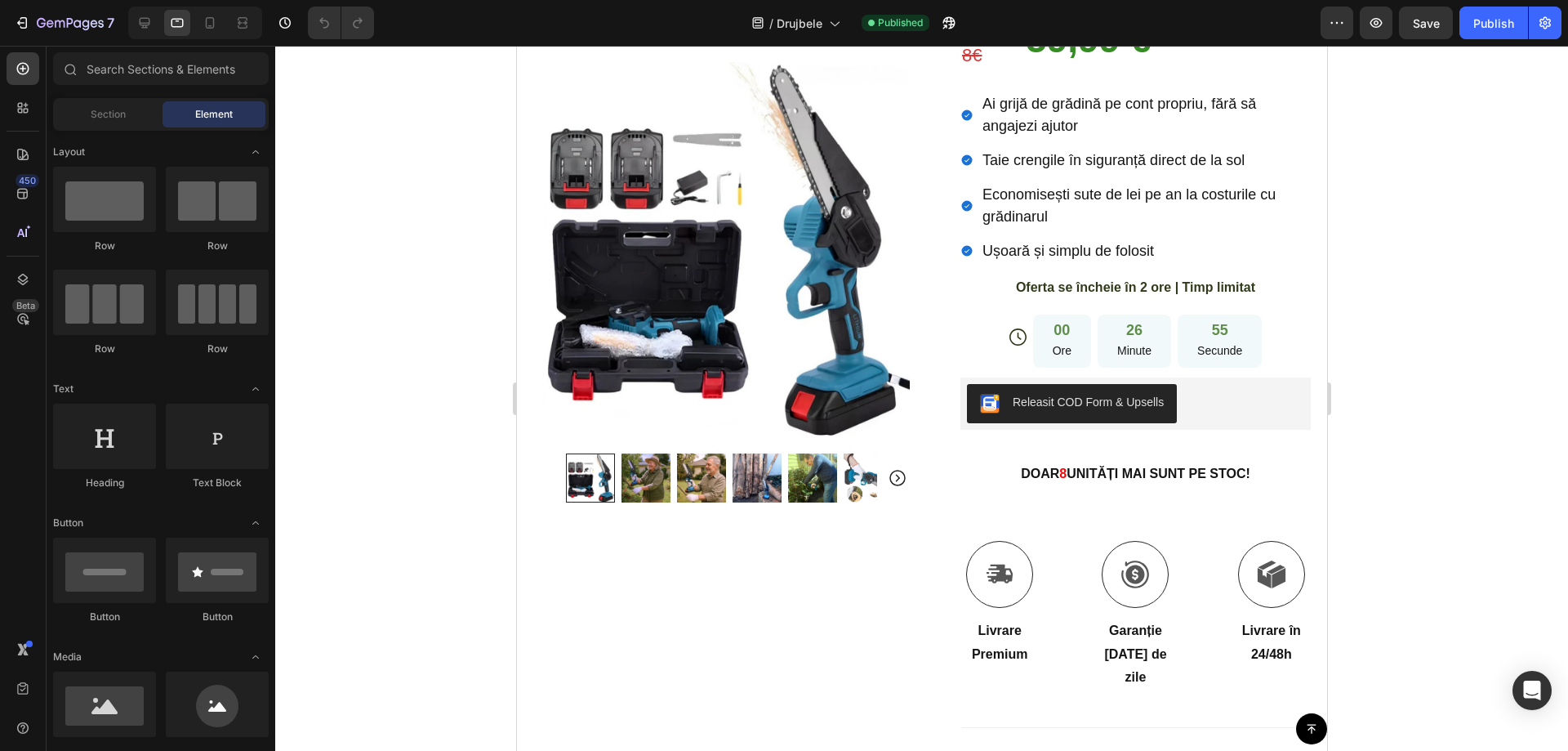
scroll to position [527, 0]
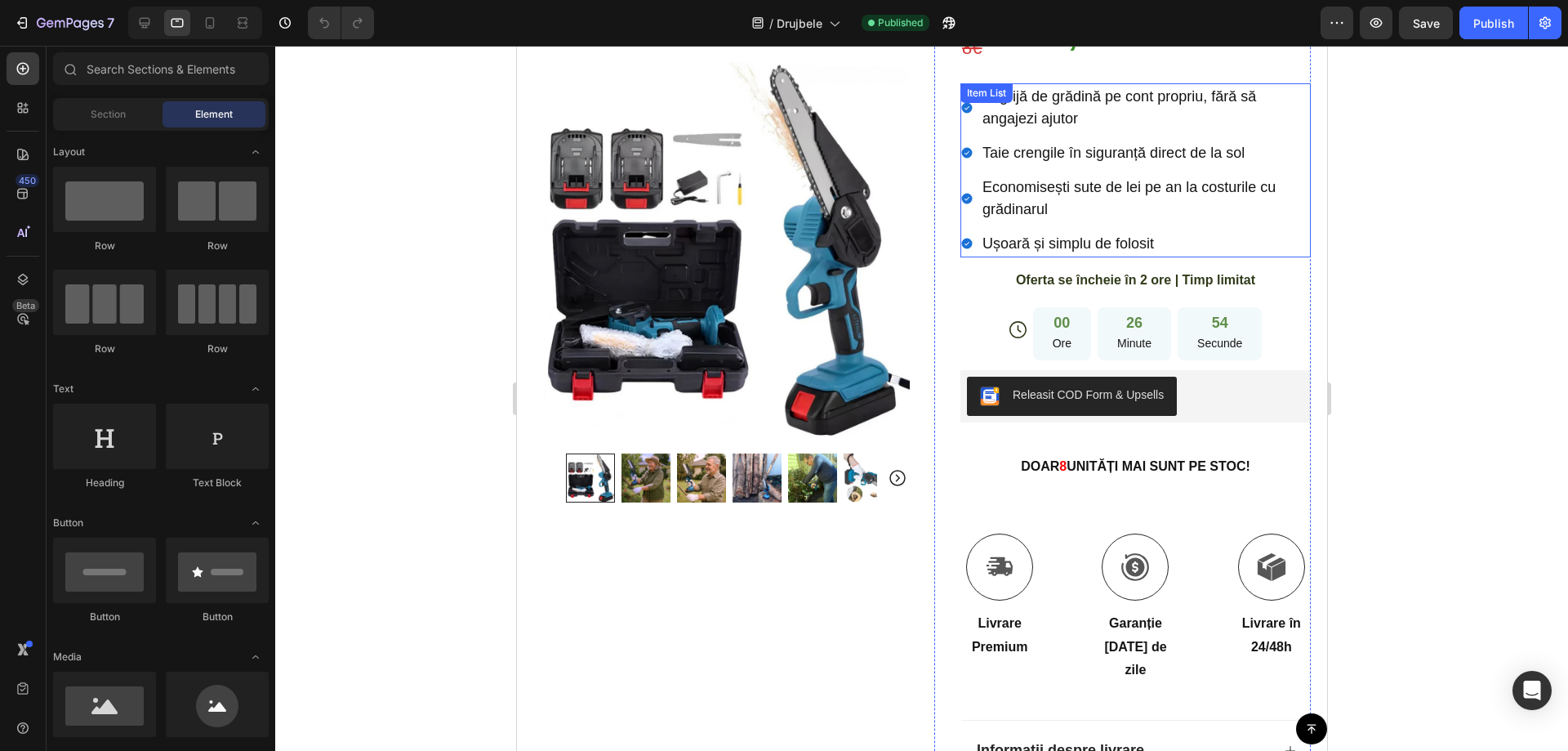
click at [1019, 235] on span "Ușoară și simplu de folosit" at bounding box center [1067, 243] width 171 height 17
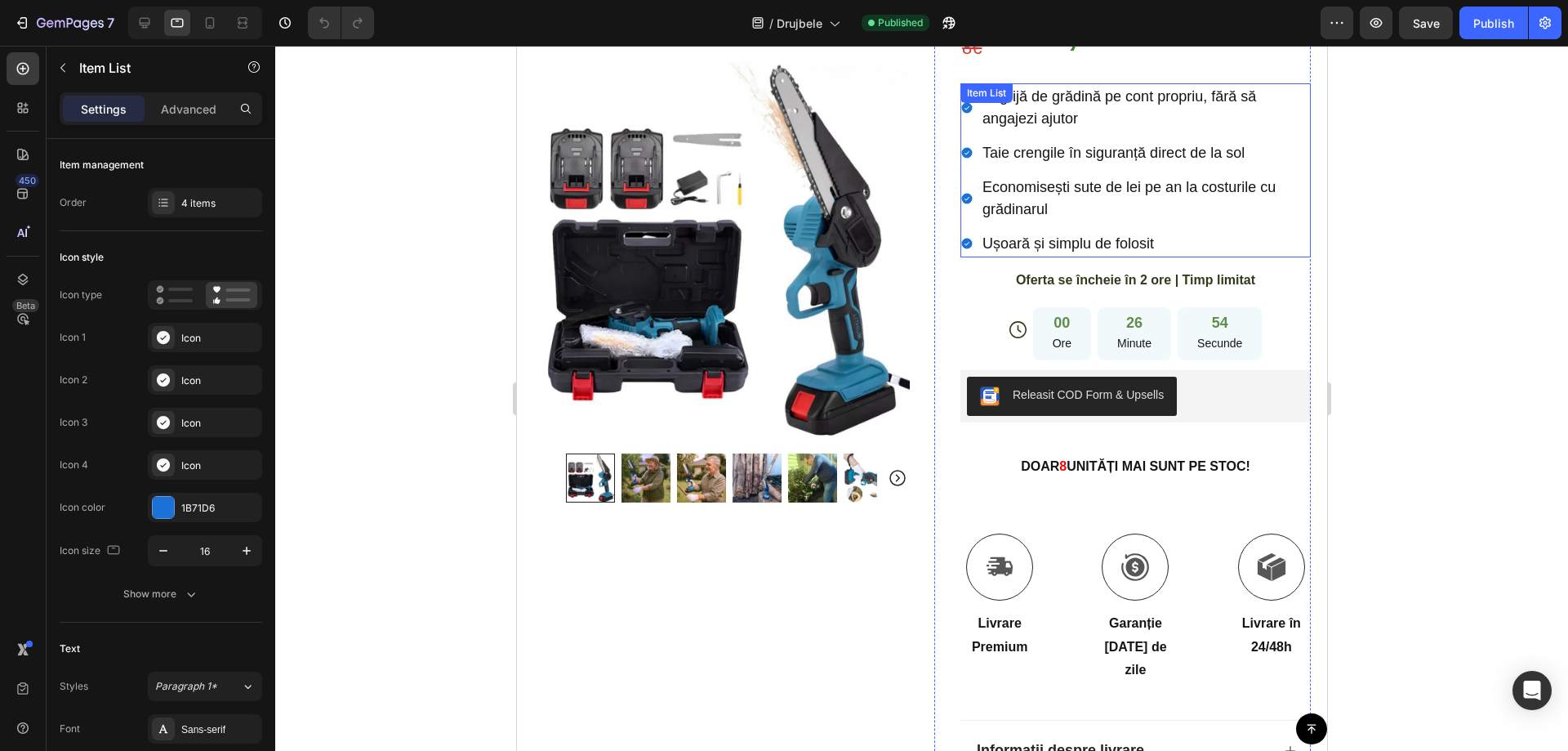
click at [1019, 235] on span "Ușoară și simplu de folosit" at bounding box center [1067, 243] width 171 height 17
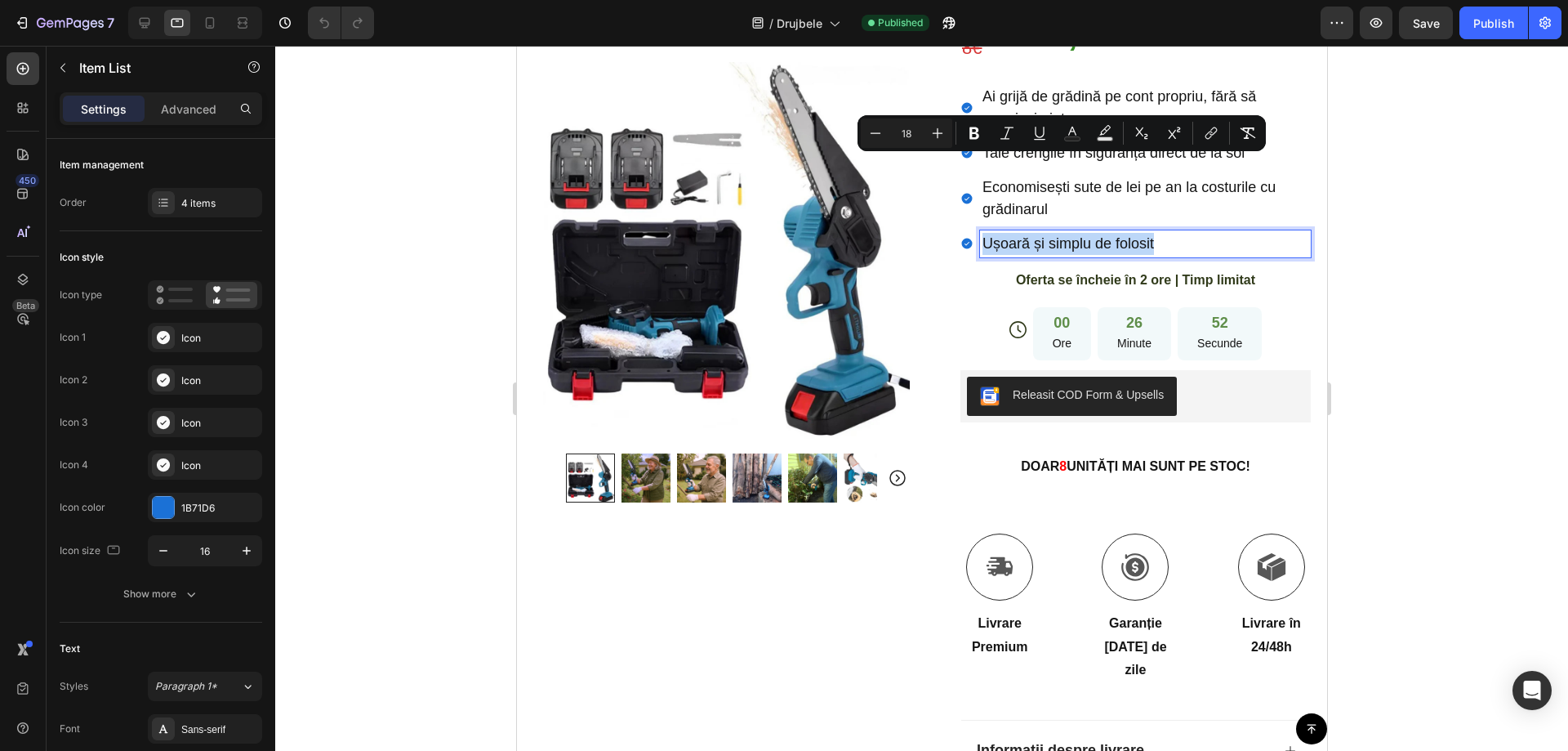
click at [1008, 135] on div at bounding box center [1008, 135] width 0 height 0
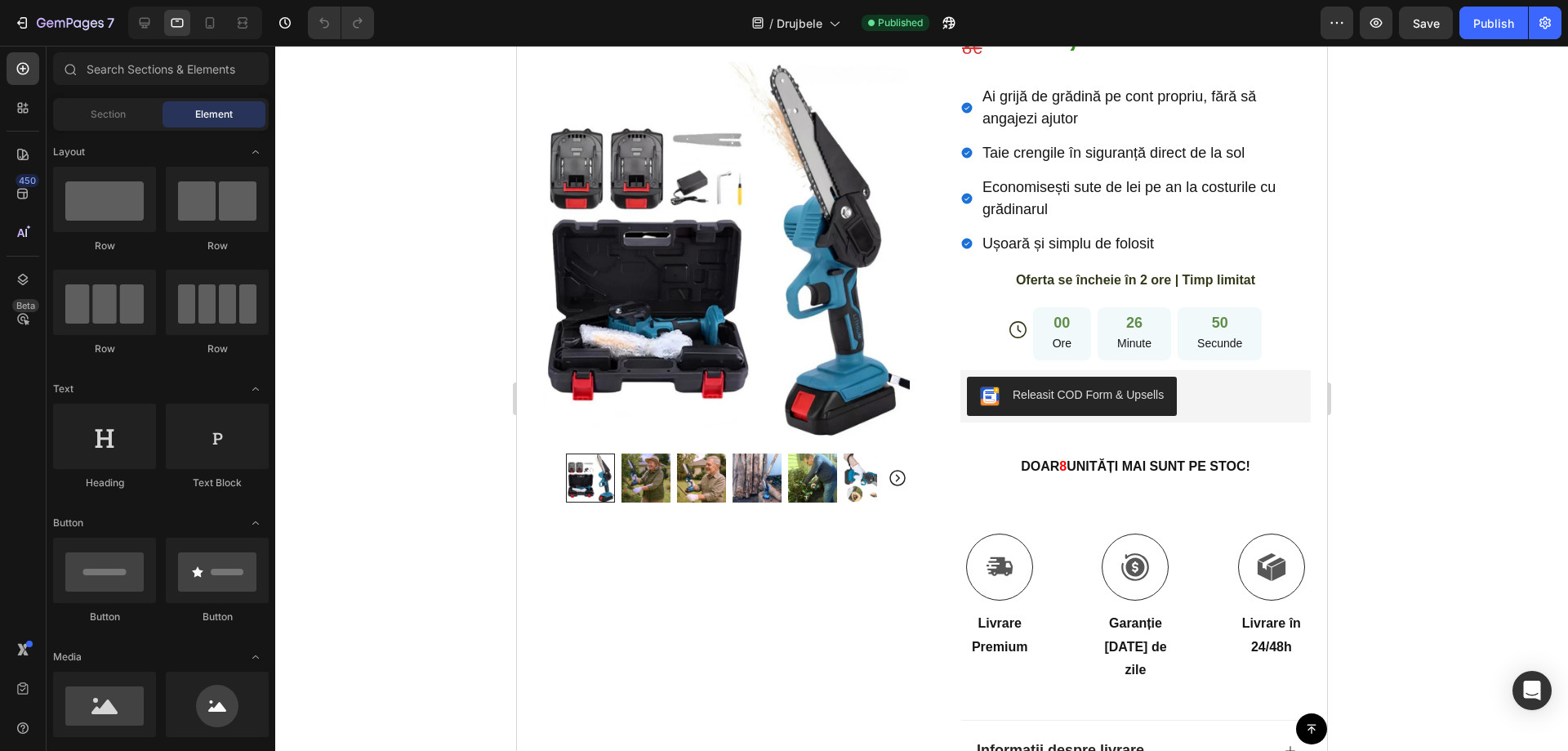
click at [1437, 274] on div at bounding box center [922, 398] width 1293 height 706
